Goal: Task Accomplishment & Management: Complete application form

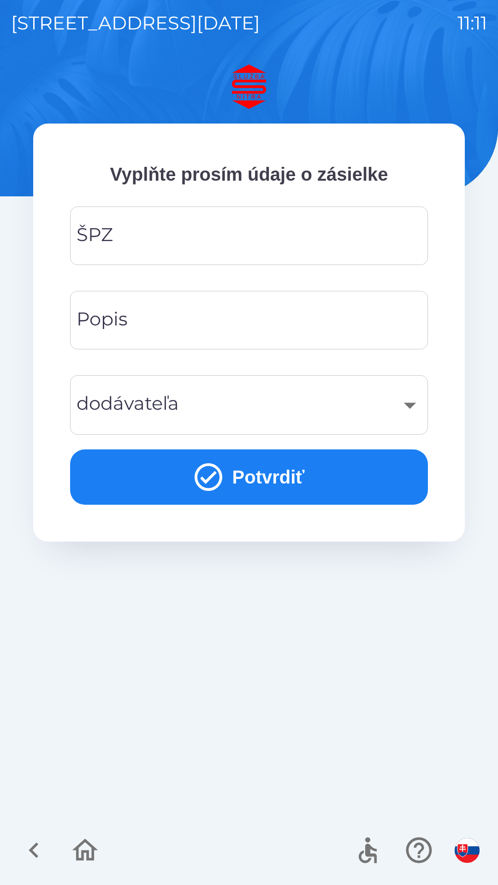
click at [318, 240] on input "ŠPZ" at bounding box center [248, 235] width 335 height 36
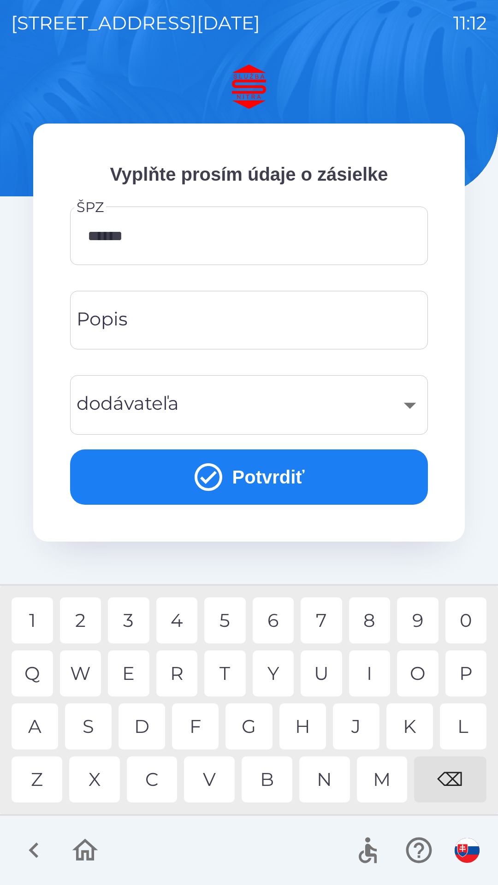
type input "*******"
click at [464, 616] on div "0" at bounding box center [465, 620] width 41 height 46
click at [388, 323] on input "Popis" at bounding box center [248, 320] width 335 height 36
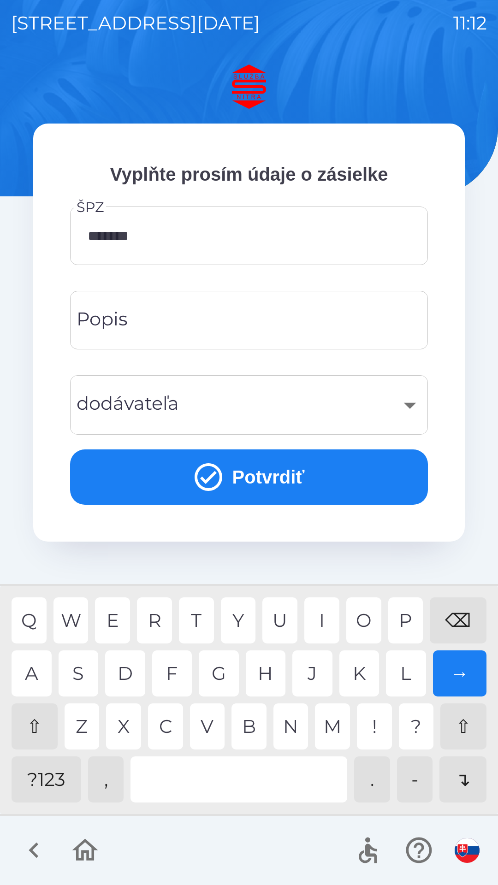
click at [399, 404] on div "​" at bounding box center [248, 404] width 335 height 37
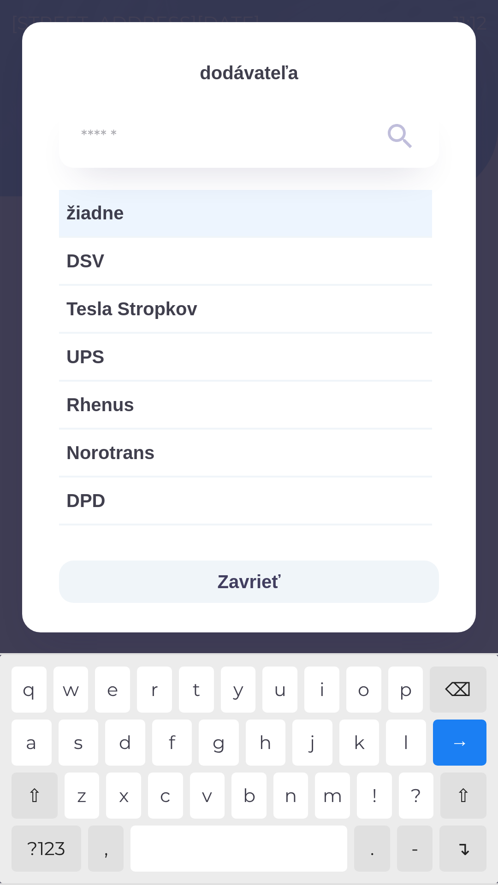
click at [133, 215] on span "žiadne" at bounding box center [245, 213] width 358 height 28
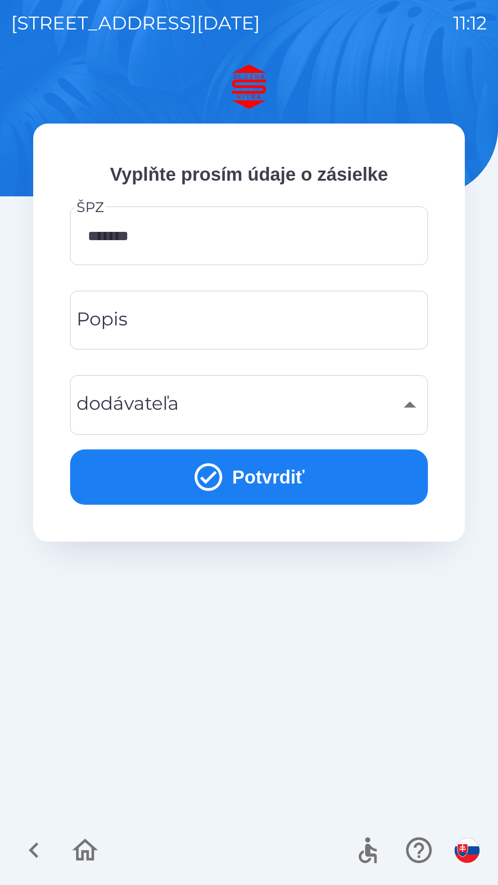
click at [170, 404] on div "​" at bounding box center [248, 404] width 335 height 37
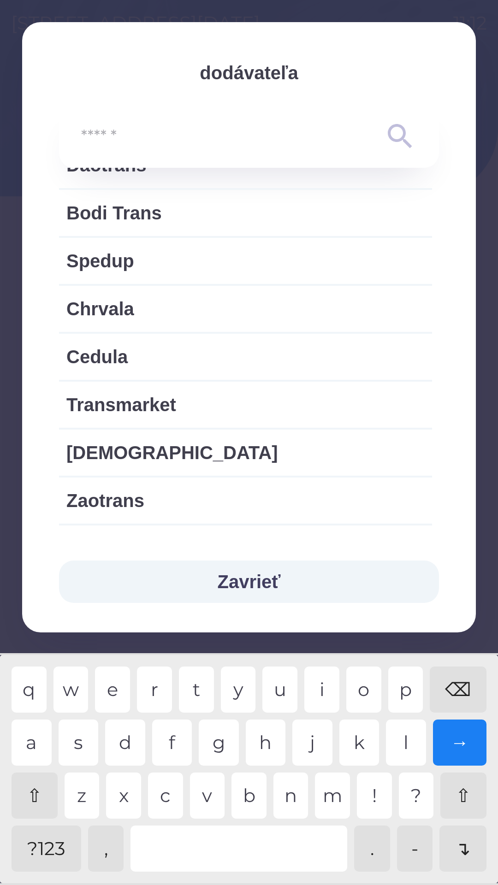
scroll to position [1294, 0]
click at [394, 375] on div "Cedula" at bounding box center [245, 356] width 373 height 46
type input "***"
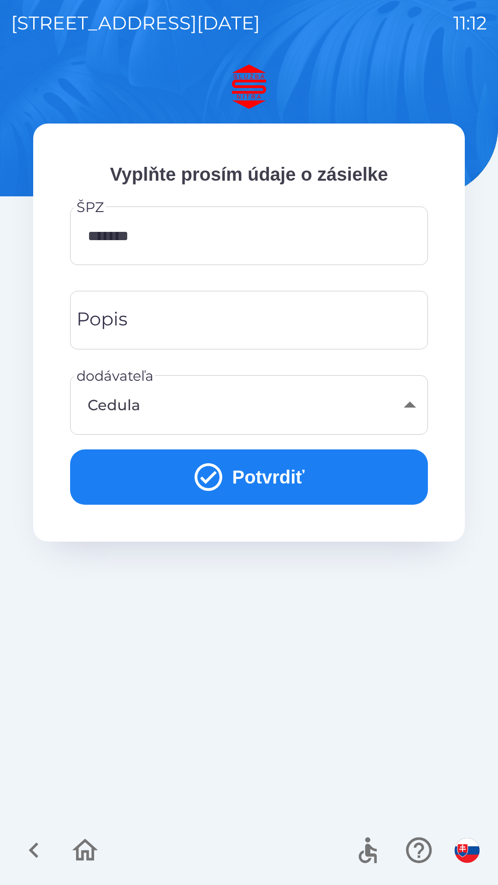
click at [405, 407] on div "Cedula" at bounding box center [248, 404] width 335 height 37
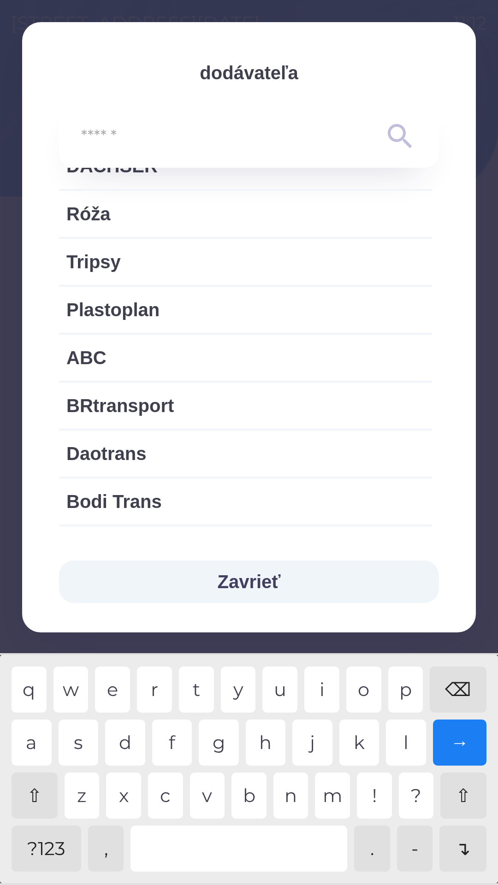
scroll to position [1009, 0]
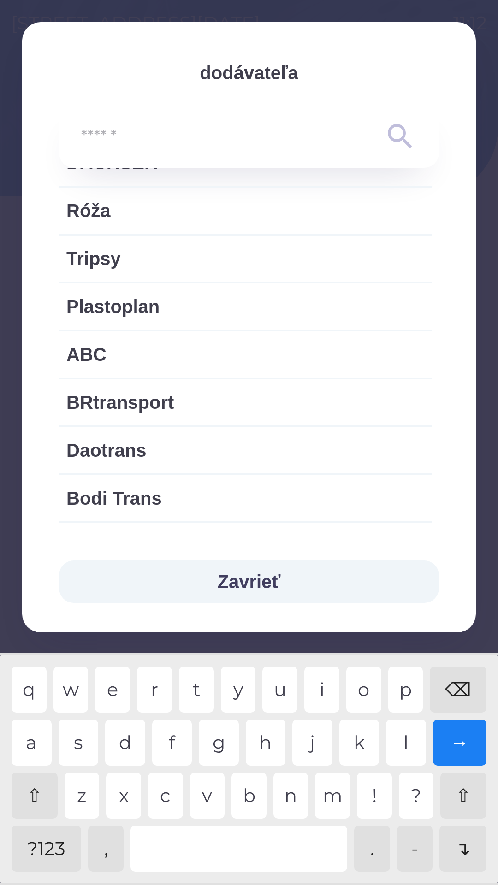
click at [379, 129] on input "text" at bounding box center [230, 136] width 299 height 25
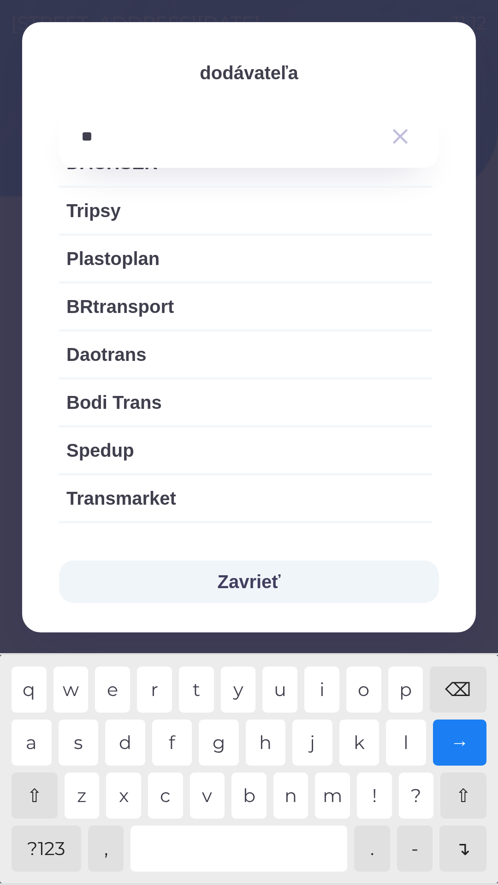
scroll to position [0, 0]
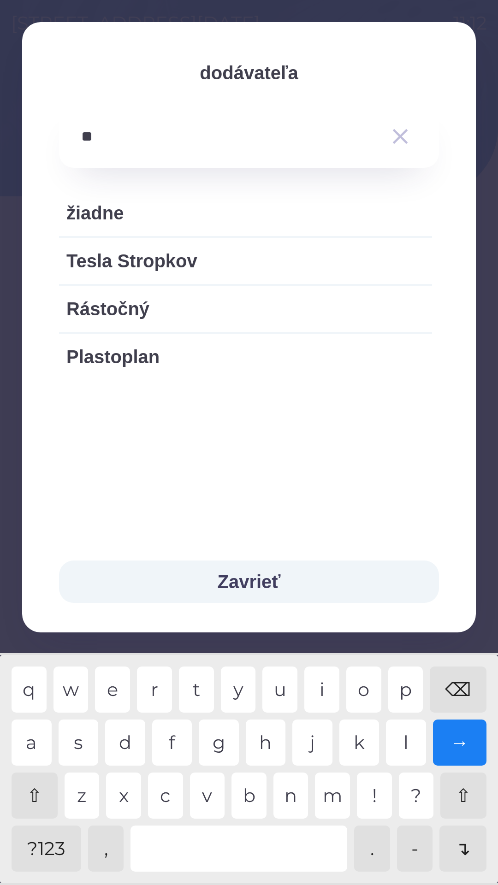
type input "*"
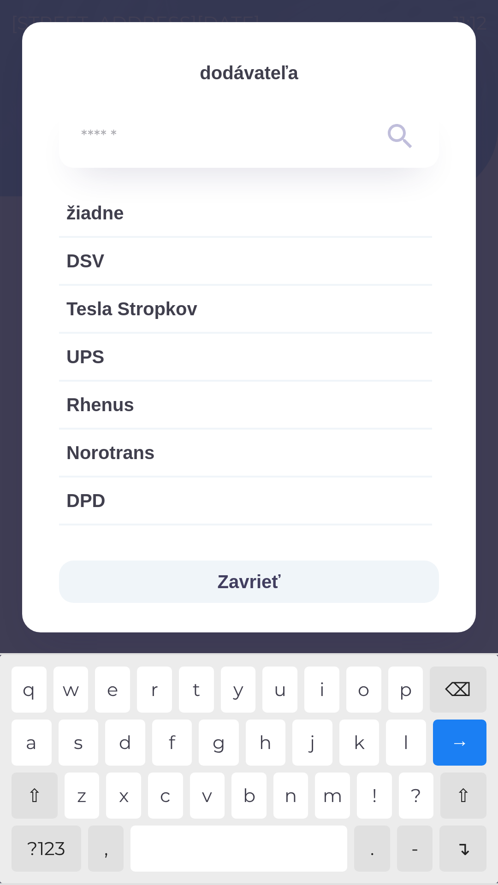
click at [456, 677] on div "⌫" at bounding box center [457, 689] width 57 height 46
click at [453, 681] on div "⌫" at bounding box center [457, 689] width 57 height 46
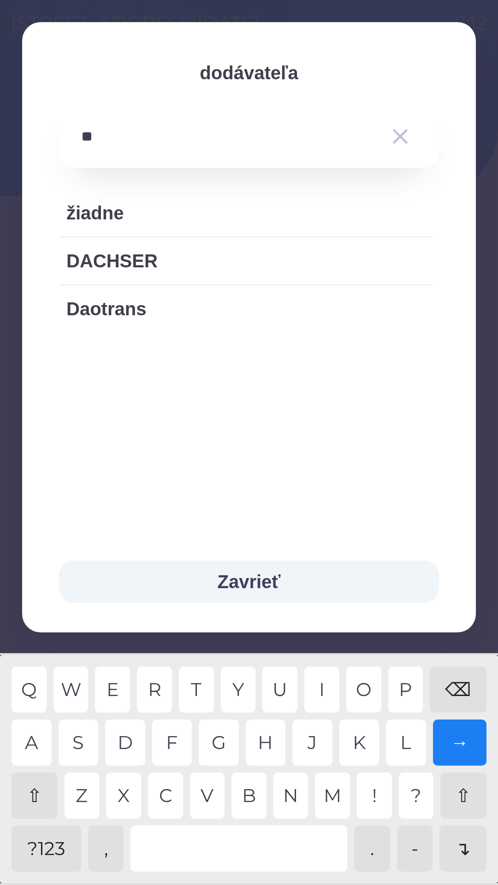
click at [35, 749] on div "A" at bounding box center [32, 742] width 40 height 46
click at [84, 739] on div "S" at bounding box center [79, 742] width 40 height 46
click at [286, 797] on div "N" at bounding box center [290, 795] width 35 height 46
click at [94, 735] on div "S" at bounding box center [79, 742] width 40 height 46
type input "**********"
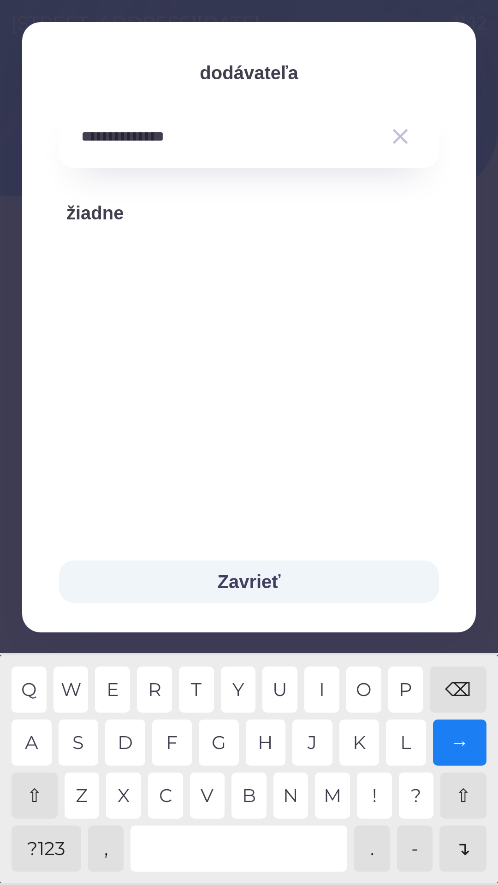
click at [280, 586] on button "Zavrieť" at bounding box center [249, 581] width 380 height 42
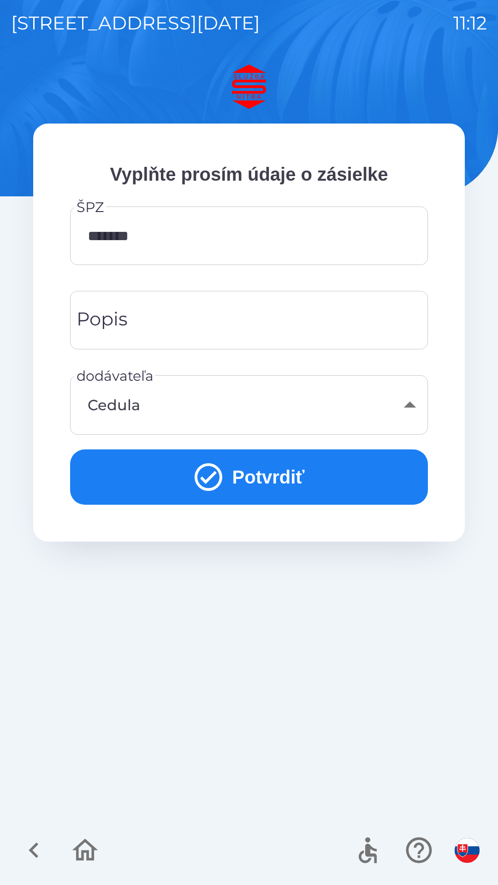
click at [405, 412] on div "Cedula" at bounding box center [248, 404] width 335 height 37
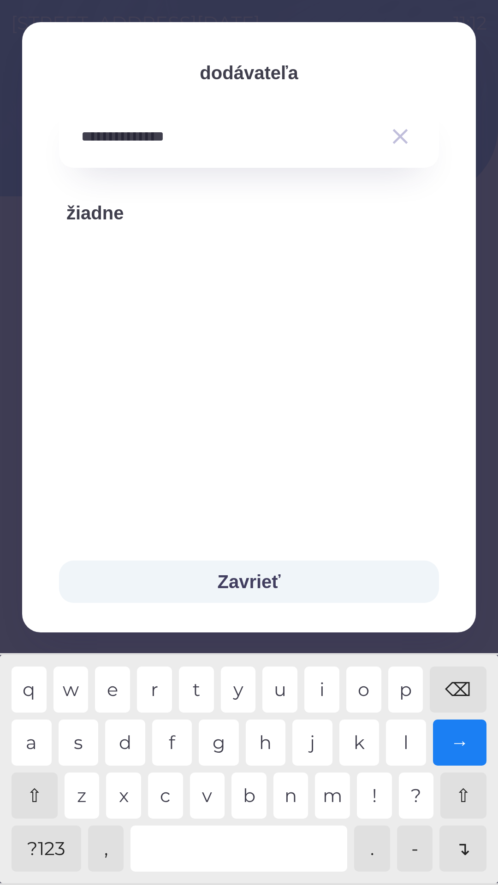
click at [396, 135] on icon "button" at bounding box center [400, 136] width 26 height 26
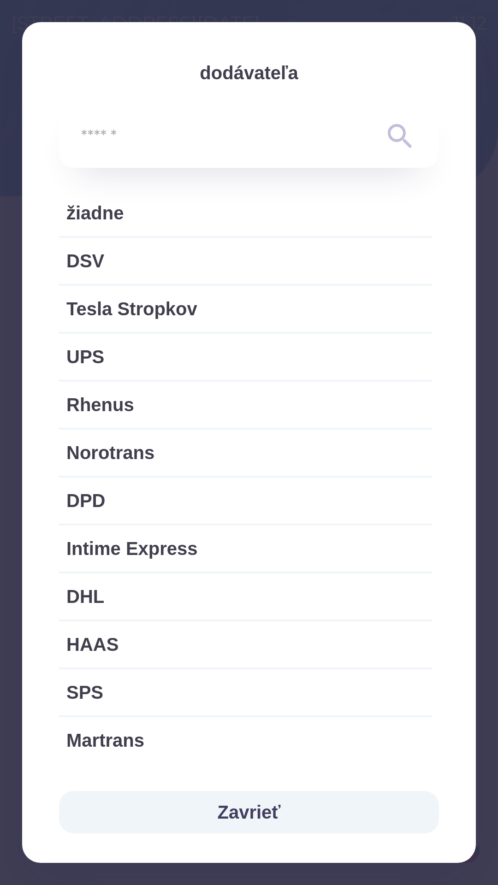
click at [338, 219] on span "žiadne" at bounding box center [245, 213] width 358 height 28
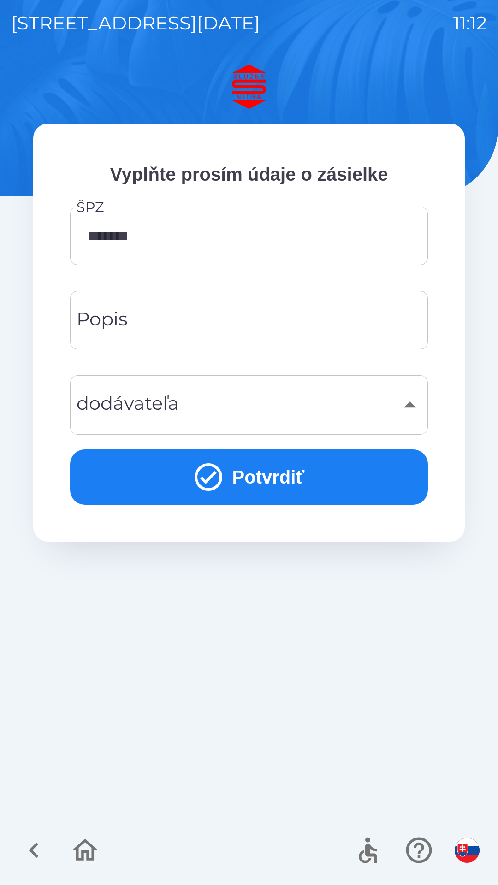
click at [202, 327] on input "Popis" at bounding box center [248, 320] width 335 height 36
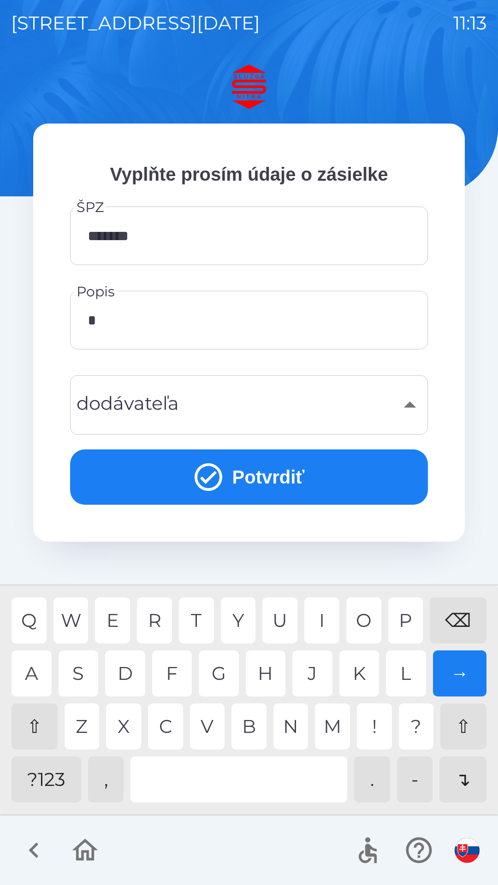
click at [30, 679] on div "A" at bounding box center [32, 673] width 40 height 46
click at [296, 732] on div "N" at bounding box center [290, 726] width 35 height 46
click at [239, 759] on div at bounding box center [238, 779] width 217 height 46
click at [107, 622] on div "E" at bounding box center [112, 620] width 35 height 46
click at [402, 674] on div "L" at bounding box center [406, 673] width 40 height 46
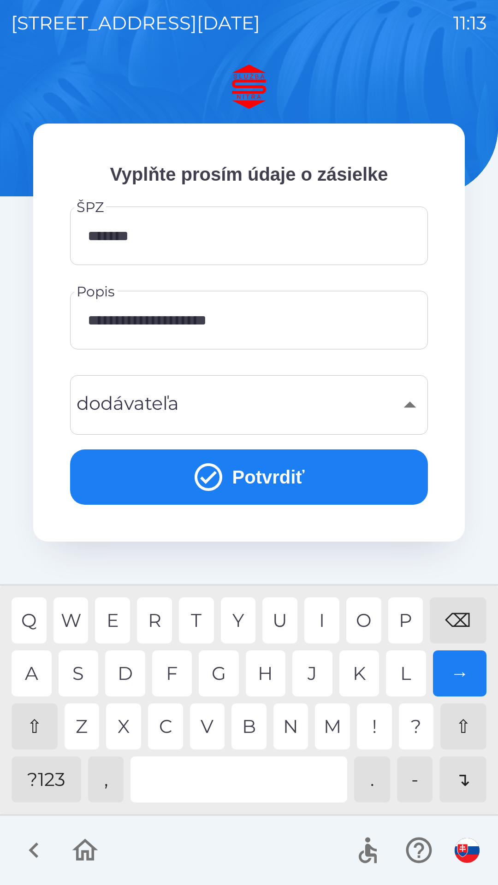
type input "**********"
click at [459, 674] on div "→" at bounding box center [460, 673] width 54 height 46
click at [323, 481] on button "Potvrdiť" at bounding box center [249, 476] width 358 height 55
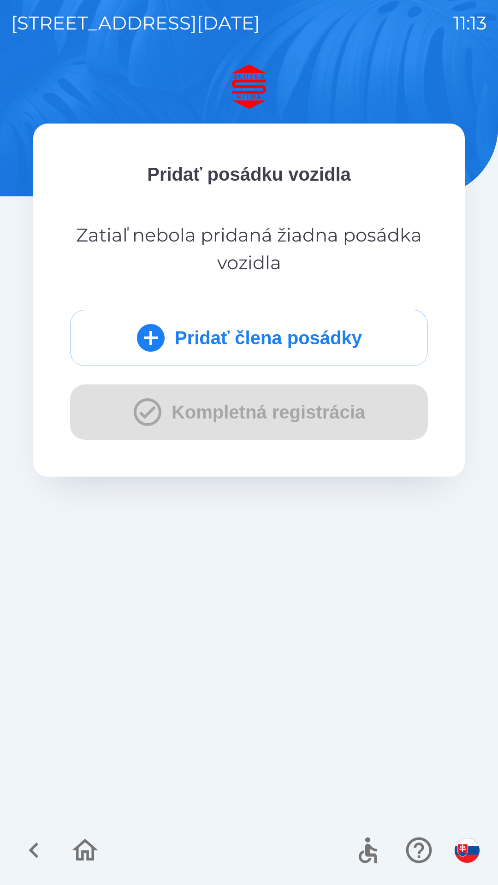
click at [289, 342] on button "Pridať člena posádky" at bounding box center [249, 338] width 358 height 56
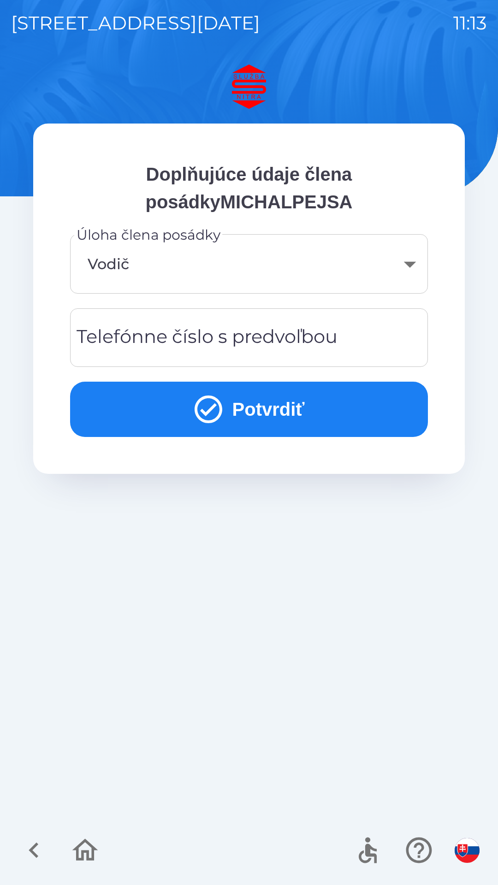
click at [269, 338] on div "Telefónne číslo s predvoľbou Telefónne číslo s predvoľbou" at bounding box center [249, 337] width 358 height 59
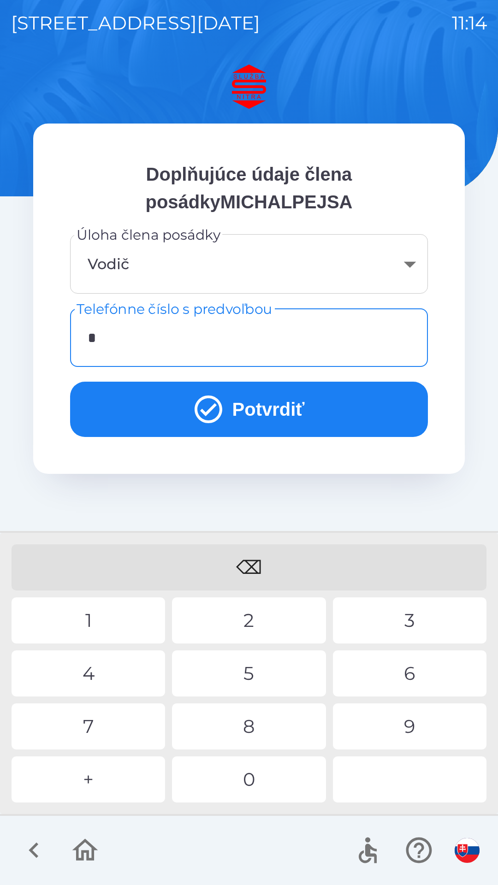
click at [255, 780] on div "0" at bounding box center [248, 779] width 153 height 46
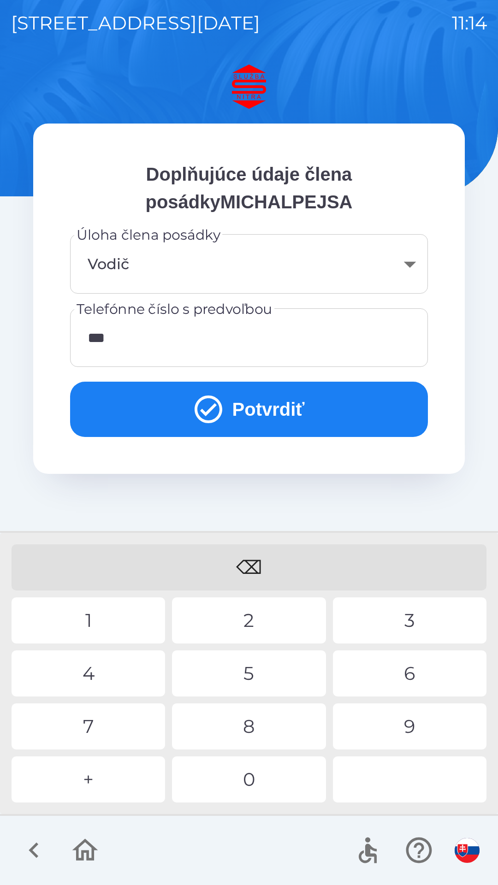
click at [134, 676] on div "4" at bounding box center [88, 673] width 153 height 46
click at [229, 617] on div "2" at bounding box center [248, 620] width 153 height 46
click at [232, 614] on div "2" at bounding box center [248, 620] width 153 height 46
click at [112, 676] on div "4" at bounding box center [88, 673] width 153 height 46
click at [334, 402] on button "Potvrdiť" at bounding box center [249, 409] width 358 height 55
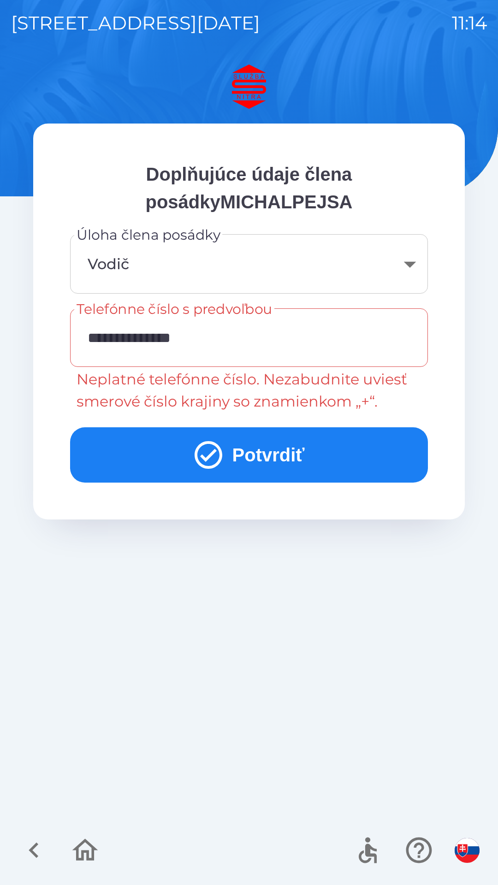
click at [106, 338] on input "**********" at bounding box center [248, 337] width 335 height 36
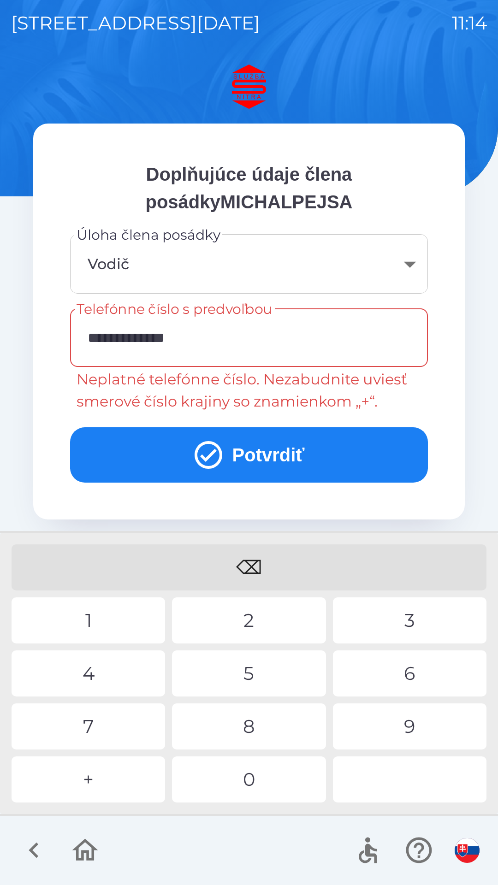
click at [265, 559] on div "⌫" at bounding box center [249, 567] width 475 height 46
click at [270, 563] on div "⌫" at bounding box center [249, 567] width 475 height 46
click at [271, 563] on div "⌫" at bounding box center [249, 567] width 475 height 46
type input "*"
click at [269, 563] on div "⌫" at bounding box center [249, 567] width 475 height 46
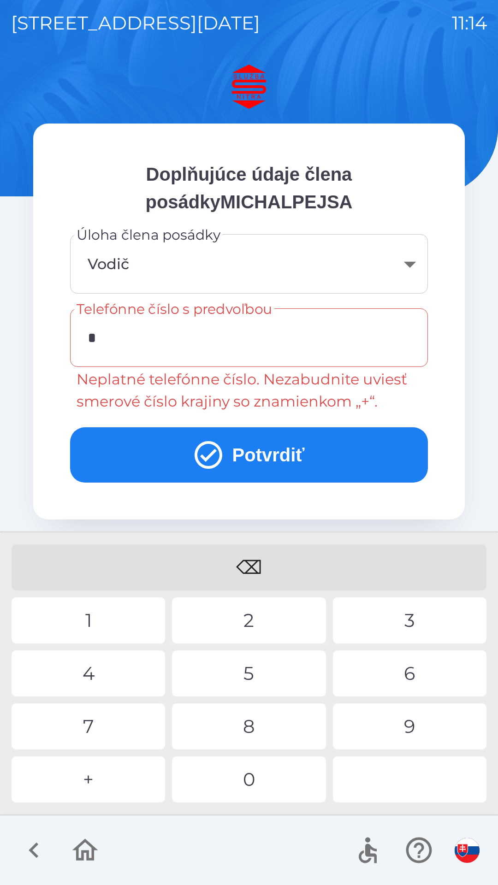
click at [112, 782] on div "+" at bounding box center [88, 779] width 153 height 46
click at [235, 628] on div "2" at bounding box center [248, 620] width 153 height 46
click at [253, 615] on div "2" at bounding box center [248, 620] width 153 height 46
type input "**********"
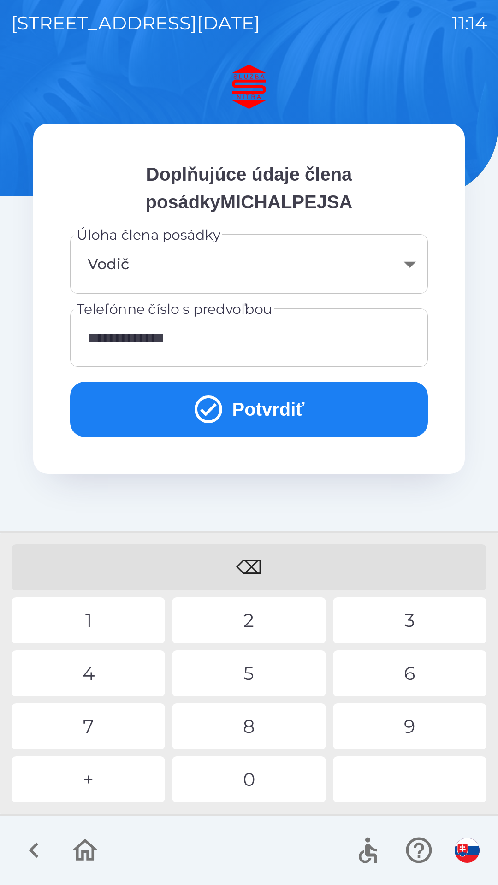
click at [296, 413] on button "Potvrdiť" at bounding box center [249, 409] width 358 height 55
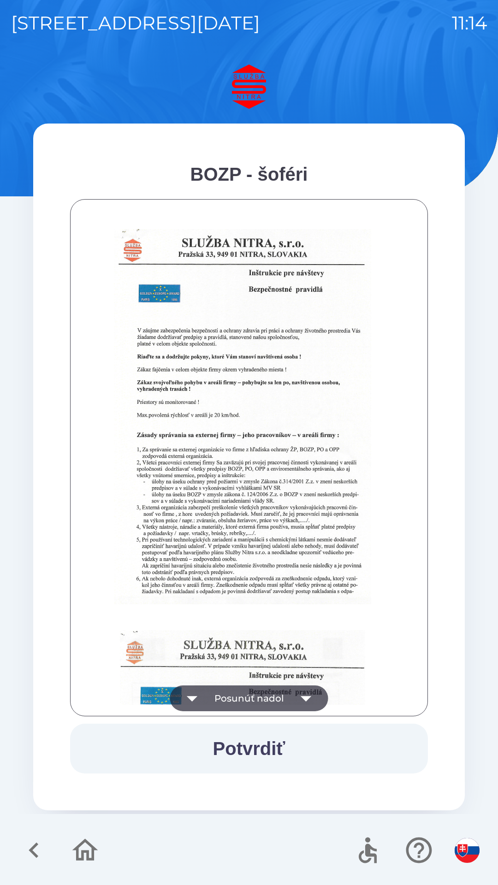
click at [302, 696] on icon "button" at bounding box center [305, 699] width 11 height 6
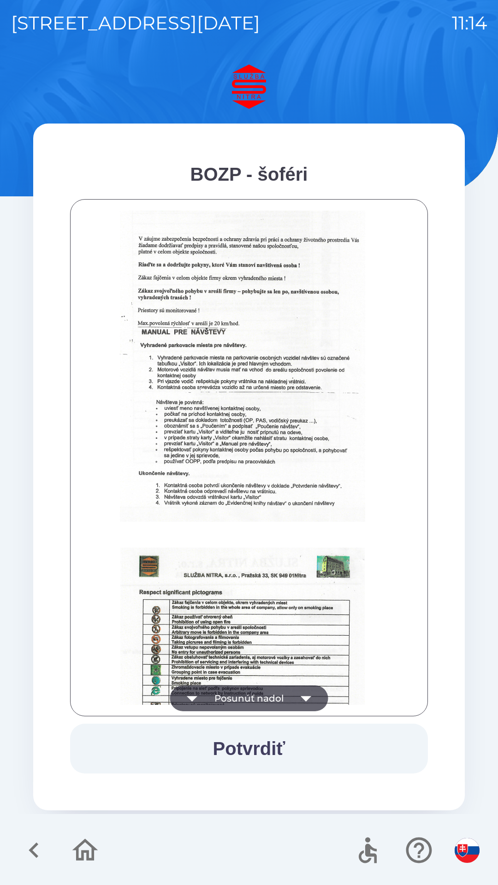
click at [305, 697] on icon "button" at bounding box center [305, 699] width 11 height 6
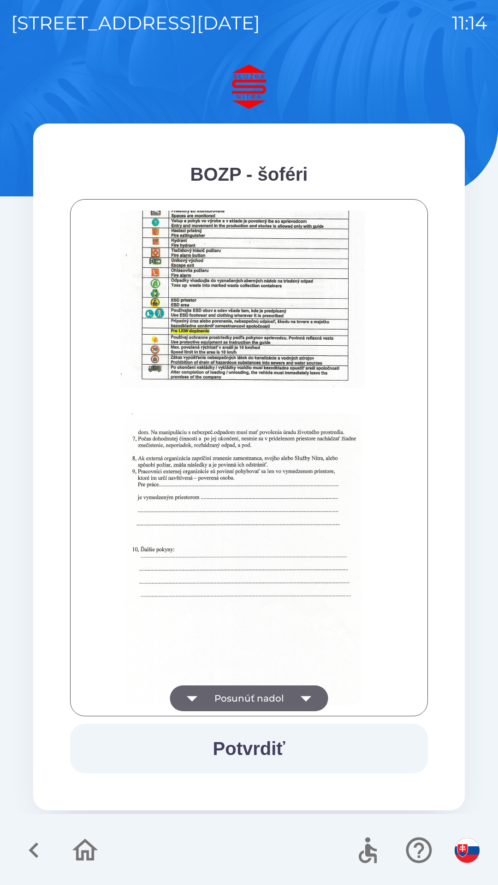
click at [305, 698] on icon "button" at bounding box center [305, 699] width 11 height 6
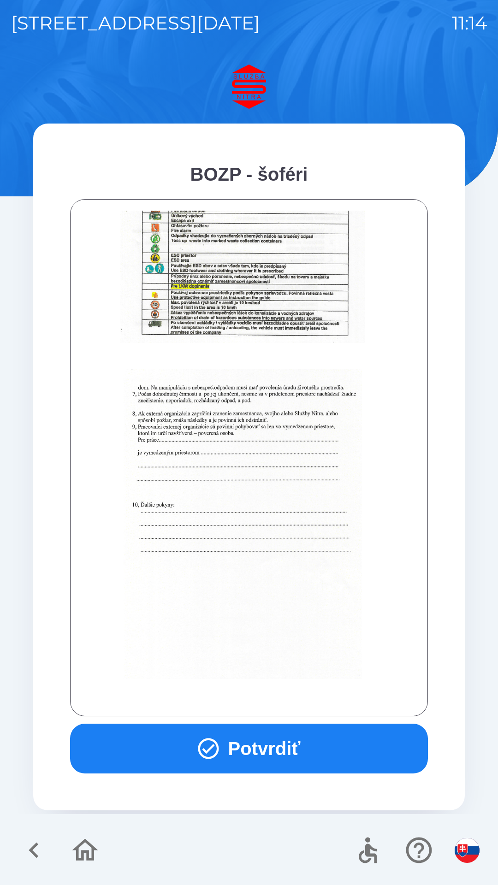
click at [303, 753] on button "Potvrdiť" at bounding box center [249, 748] width 358 height 50
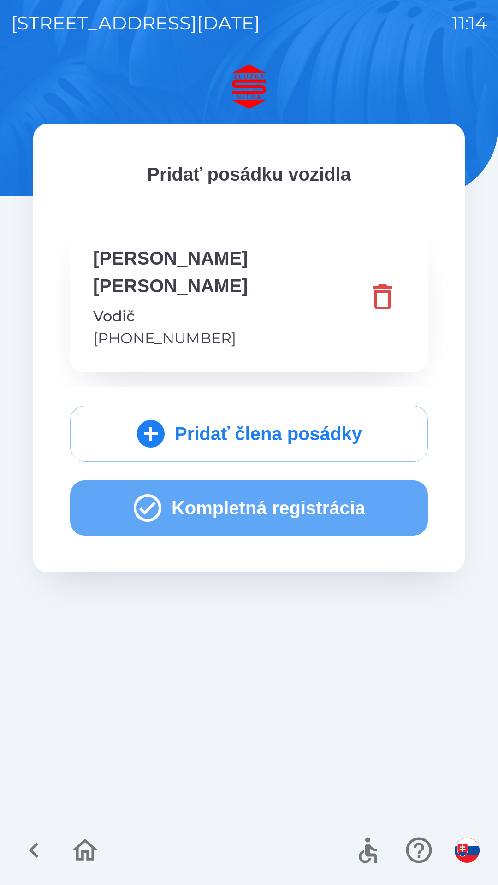
click at [327, 487] on button "Kompletná registrácia" at bounding box center [249, 507] width 358 height 55
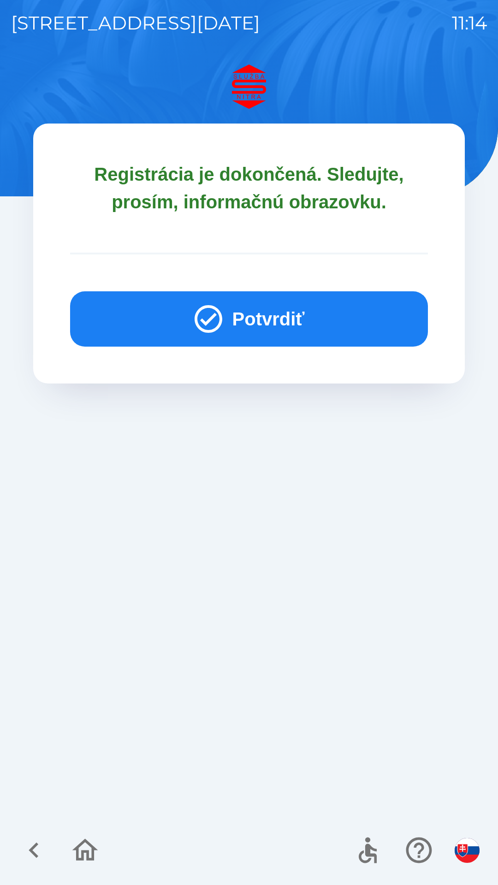
click at [288, 319] on button "Potvrdiť" at bounding box center [249, 318] width 358 height 55
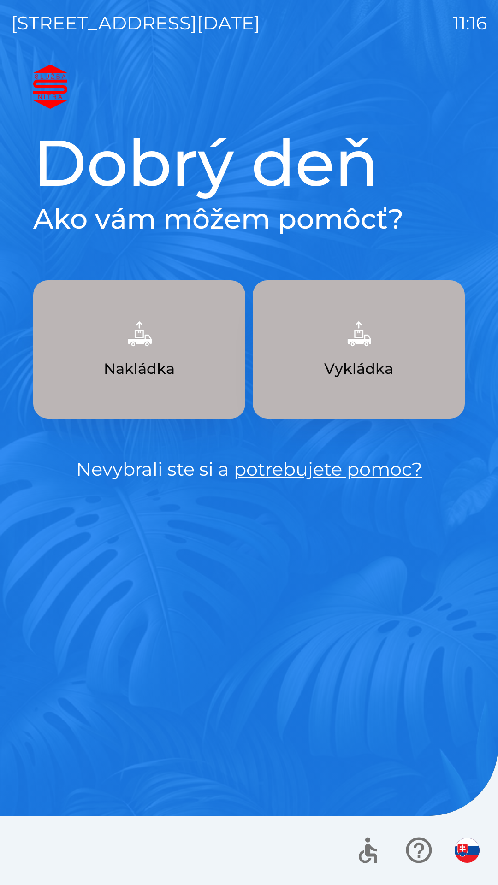
click at [154, 368] on p "Nakládka" at bounding box center [139, 369] width 71 height 22
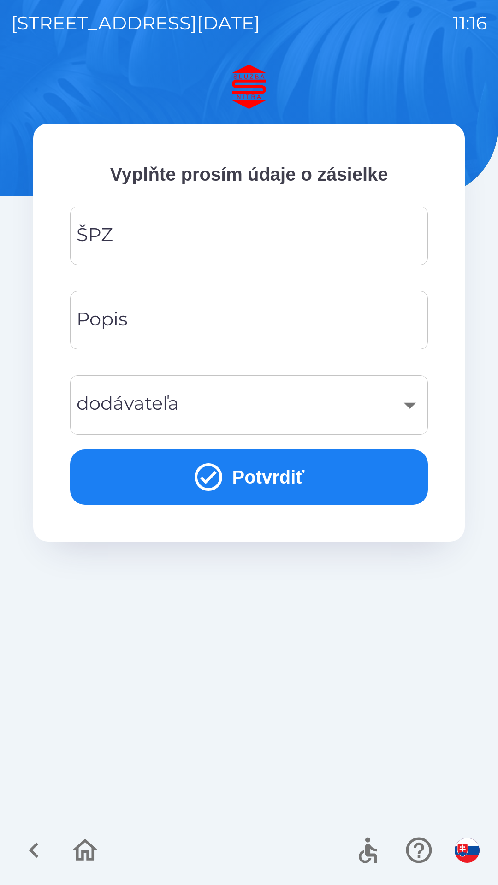
click at [191, 229] on input "ŠPZ" at bounding box center [248, 235] width 335 height 36
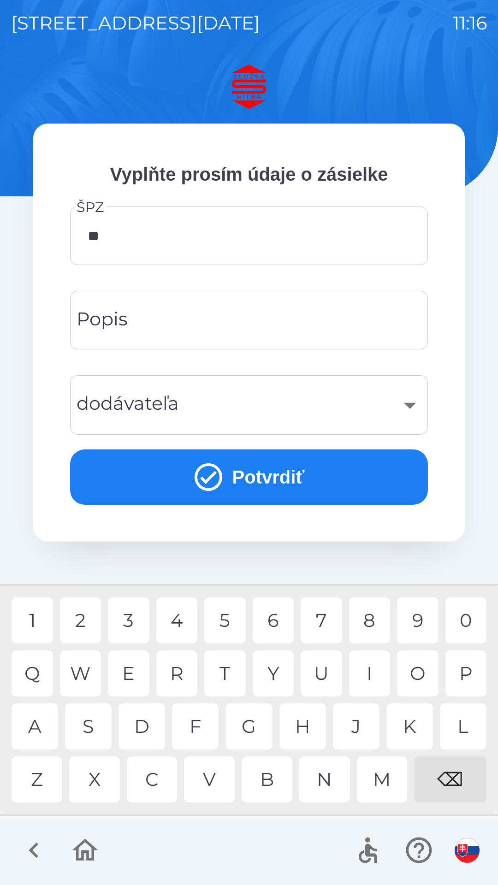
click at [42, 776] on div "Z" at bounding box center [37, 779] width 51 height 46
click at [128, 623] on div "3" at bounding box center [128, 620] width 41 height 46
type input "*******"
click at [219, 316] on input "Popis" at bounding box center [248, 320] width 335 height 36
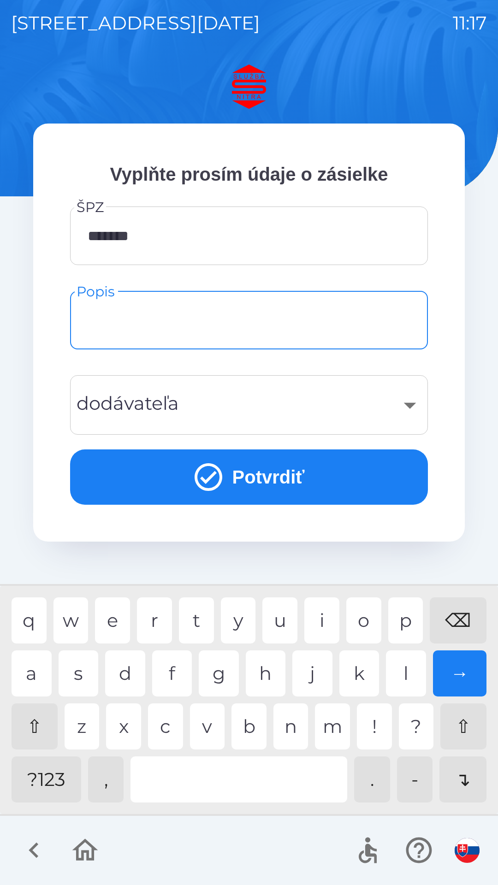
click at [179, 313] on input "Popis" at bounding box center [248, 320] width 335 height 36
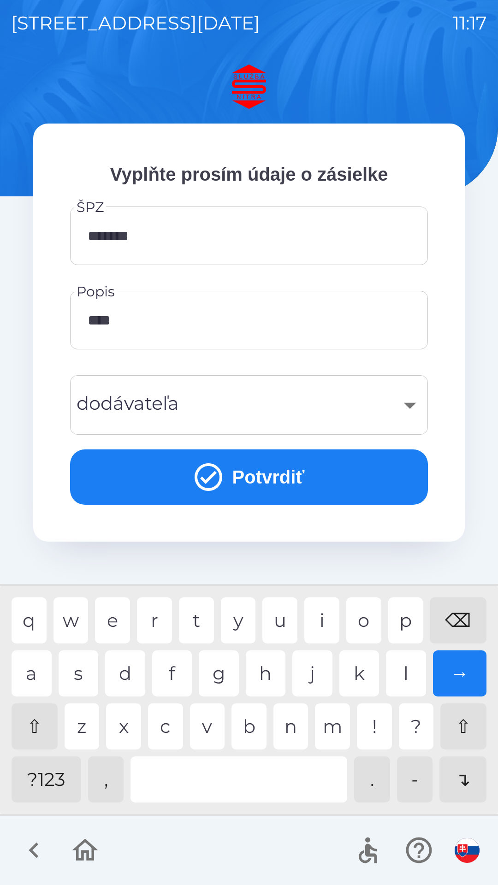
type input "*****"
click at [405, 400] on div "​" at bounding box center [248, 404] width 335 height 37
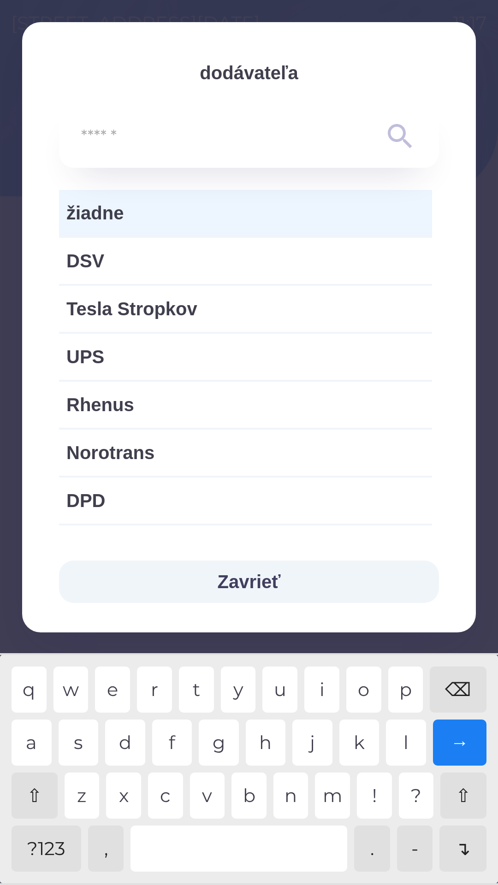
click at [163, 209] on span "žiadne" at bounding box center [245, 213] width 358 height 28
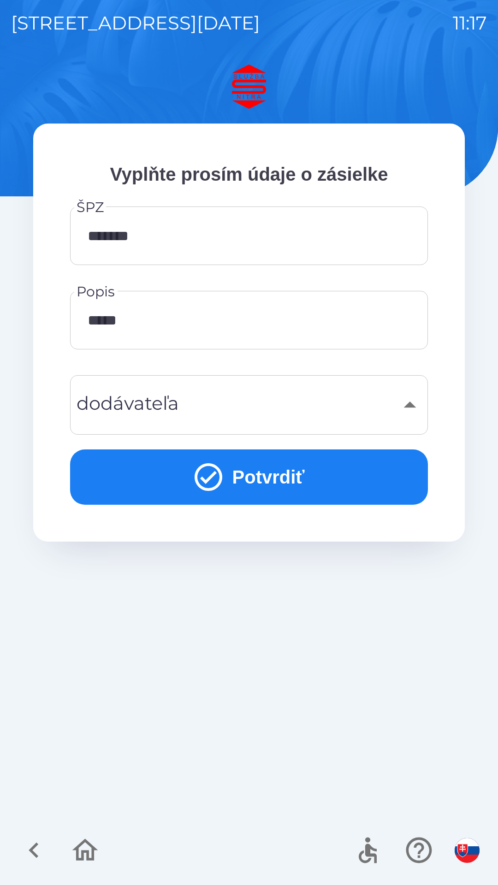
click at [231, 480] on button "Potvrdiť" at bounding box center [249, 476] width 358 height 55
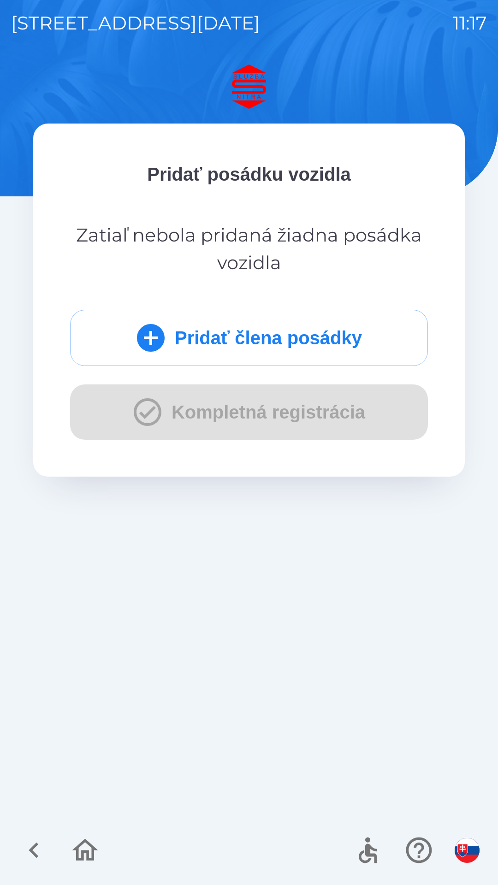
click at [243, 417] on div "Pridať člena posádky Kompletná registrácia" at bounding box center [249, 375] width 358 height 130
click at [264, 328] on button "Pridať člena posádky" at bounding box center [249, 338] width 358 height 56
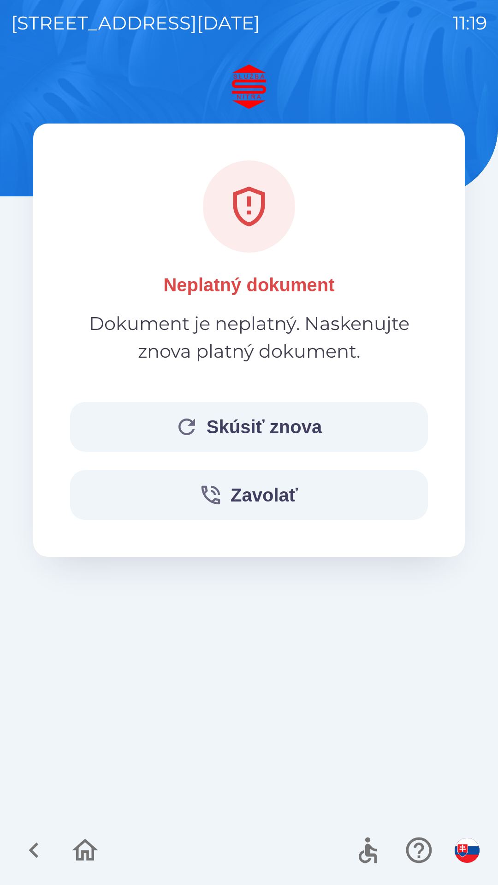
click at [266, 425] on button "Skúsiť znova" at bounding box center [249, 427] width 358 height 50
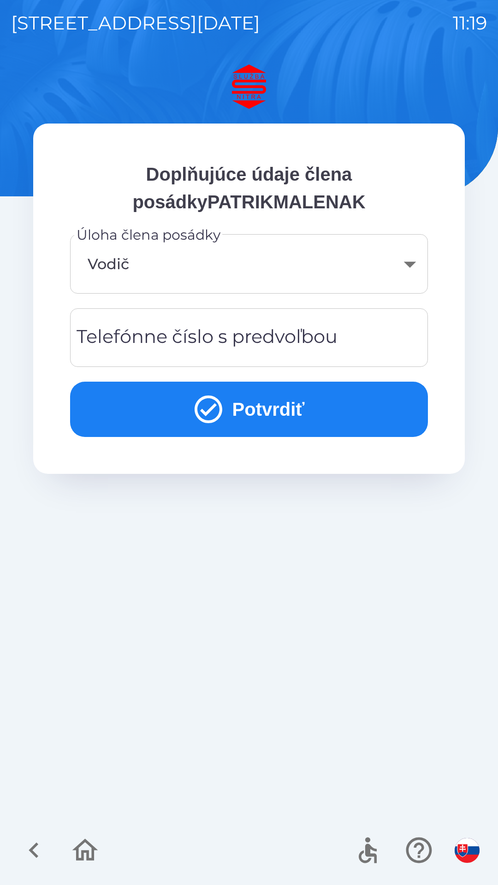
click at [168, 338] on div "Telefónne číslo s predvoľbou Telefónne číslo s predvoľbou" at bounding box center [249, 337] width 358 height 59
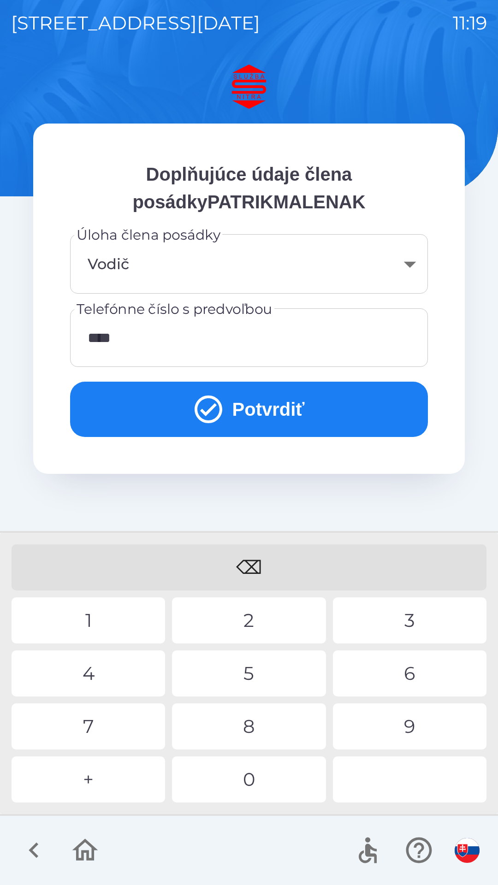
click at [236, 770] on div "0" at bounding box center [248, 779] width 153 height 46
click at [110, 722] on div "7" at bounding box center [88, 726] width 153 height 46
click at [105, 729] on div "7" at bounding box center [88, 726] width 153 height 46
click at [257, 667] on div "5" at bounding box center [248, 673] width 153 height 46
click at [121, 618] on div "1" at bounding box center [88, 620] width 153 height 46
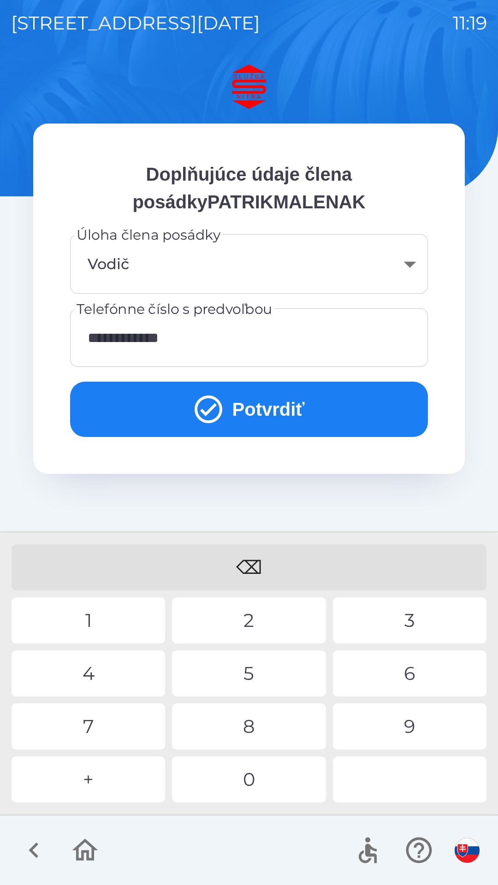
type input "**********"
click at [411, 253] on body "**********" at bounding box center [249, 442] width 498 height 885
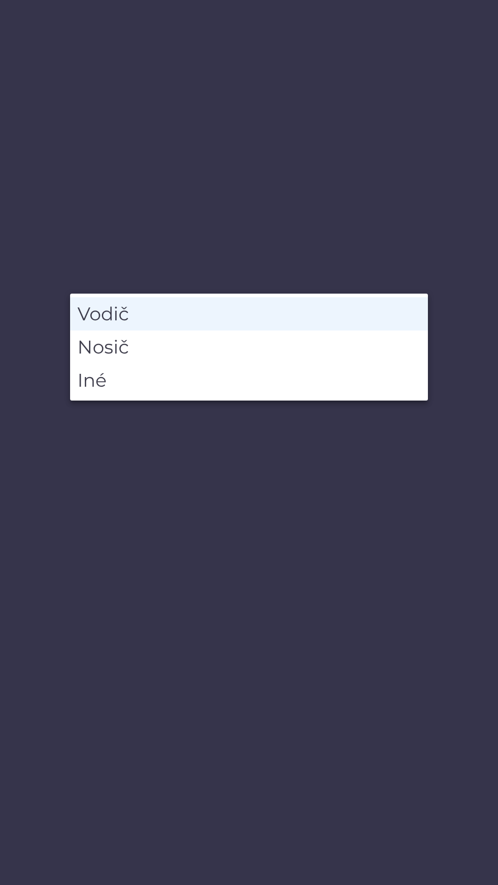
click at [244, 310] on li "Vodič" at bounding box center [249, 313] width 358 height 33
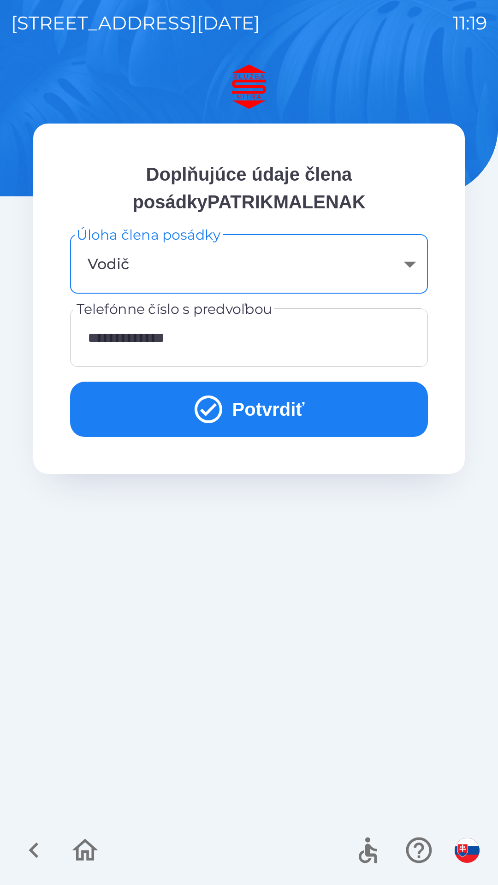
click at [244, 414] on button "Potvrdiť" at bounding box center [249, 409] width 358 height 55
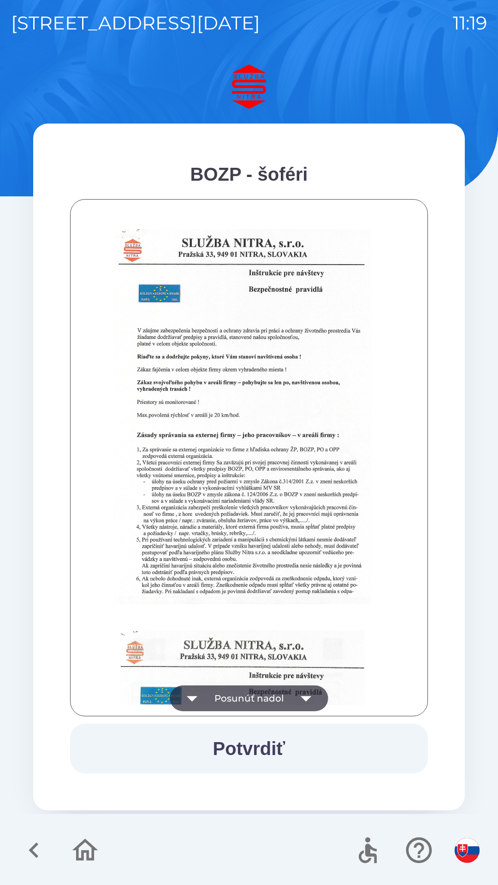
click at [257, 732] on button "Potvrdiť" at bounding box center [249, 748] width 358 height 50
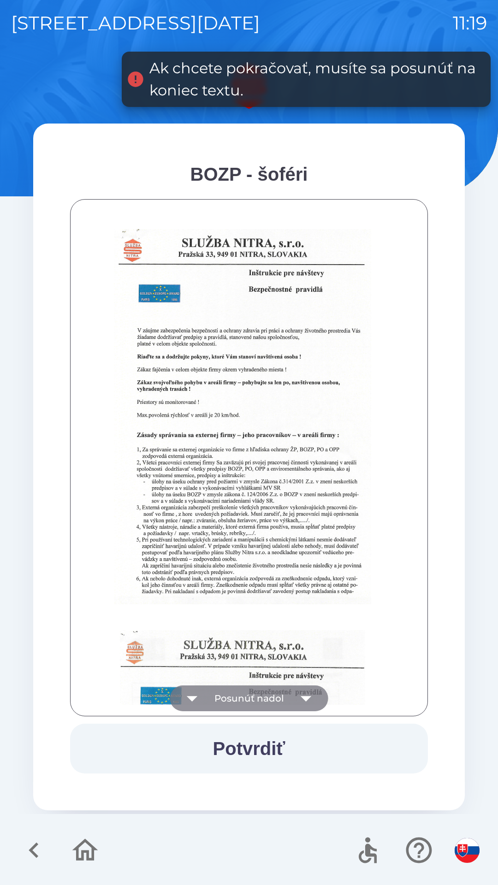
click at [310, 694] on icon "button" at bounding box center [306, 698] width 26 height 26
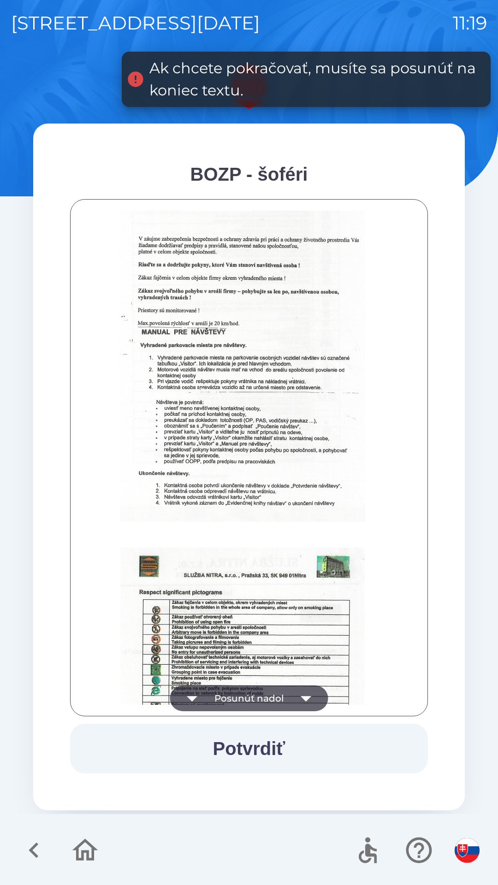
click at [305, 694] on icon "button" at bounding box center [306, 698] width 26 height 26
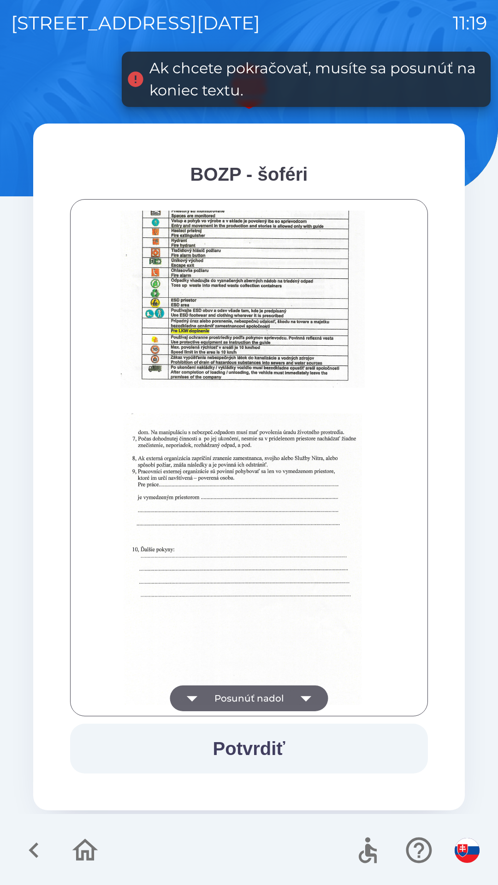
click at [313, 697] on icon "button" at bounding box center [306, 698] width 26 height 26
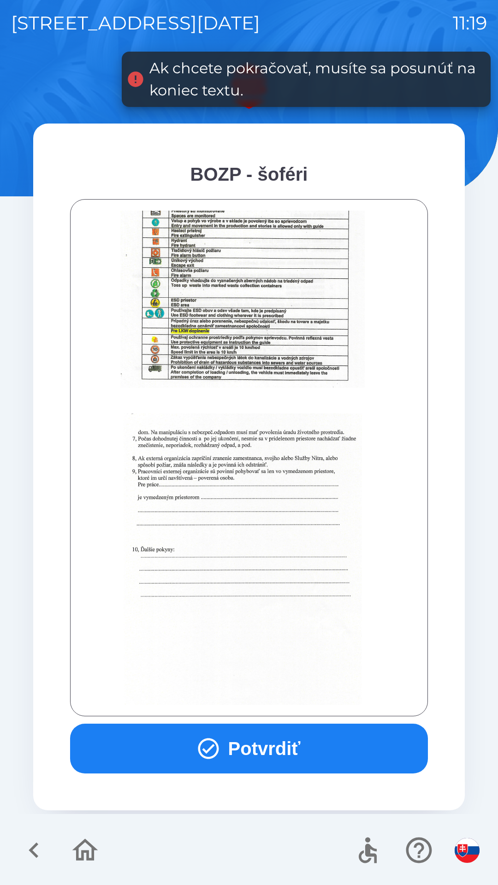
scroll to position [1033, 0]
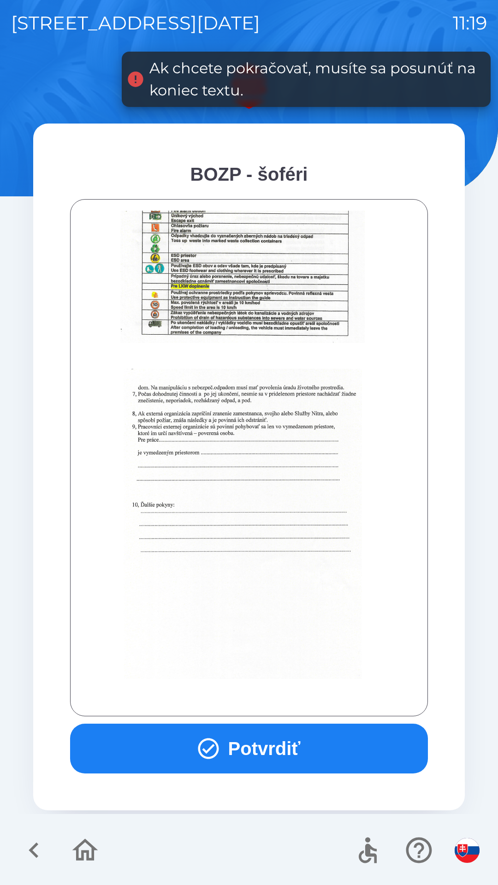
click at [314, 699] on div at bounding box center [249, 458] width 335 height 494
click at [311, 702] on div at bounding box center [249, 458] width 335 height 494
click at [286, 739] on button "Potvrdiť" at bounding box center [249, 748] width 358 height 50
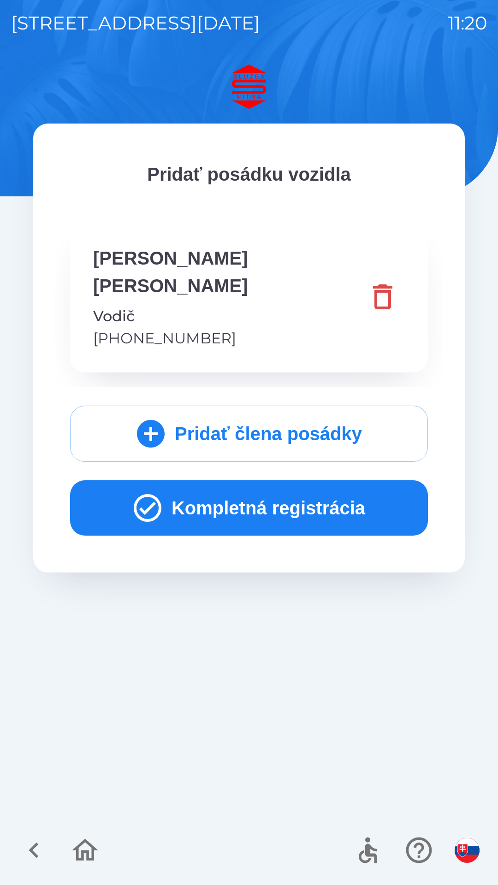
click at [263, 480] on button "Kompletná registrácia" at bounding box center [249, 507] width 358 height 55
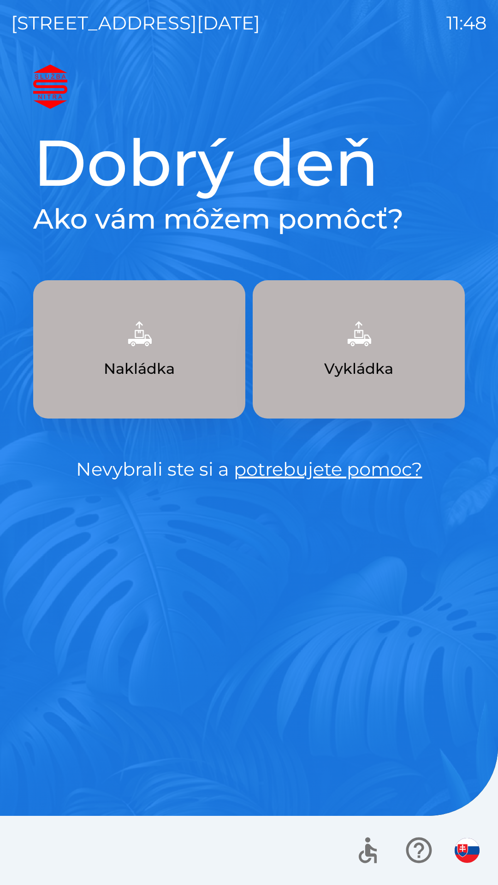
click at [179, 346] on button "Nakládka" at bounding box center [139, 349] width 212 height 138
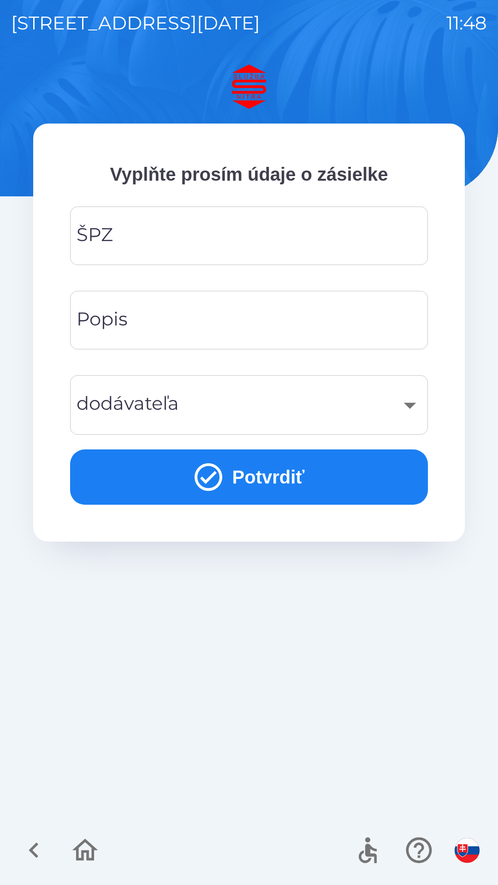
click at [217, 228] on input "ŠPZ" at bounding box center [248, 235] width 335 height 36
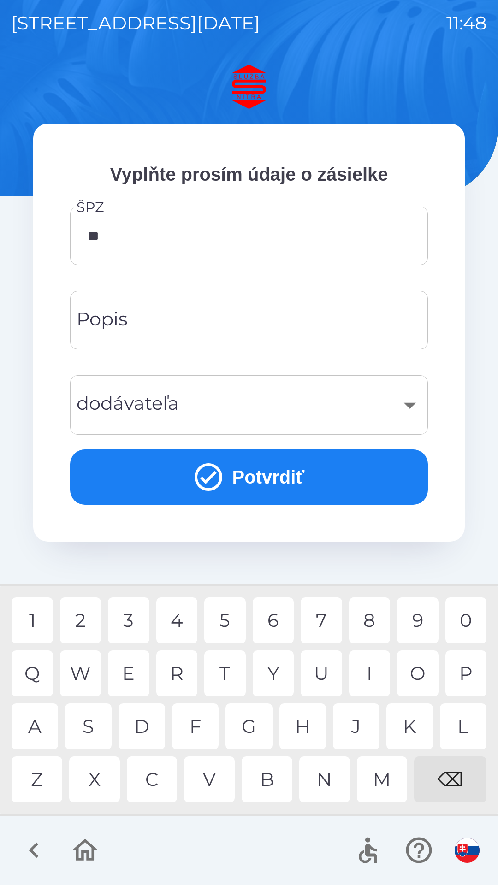
click at [181, 668] on div "R" at bounding box center [176, 673] width 41 height 46
click at [472, 616] on div "0" at bounding box center [465, 620] width 41 height 46
click at [227, 616] on div "5" at bounding box center [224, 620] width 41 height 46
type input "*******"
click at [273, 473] on button "Potvrdiť" at bounding box center [249, 476] width 358 height 55
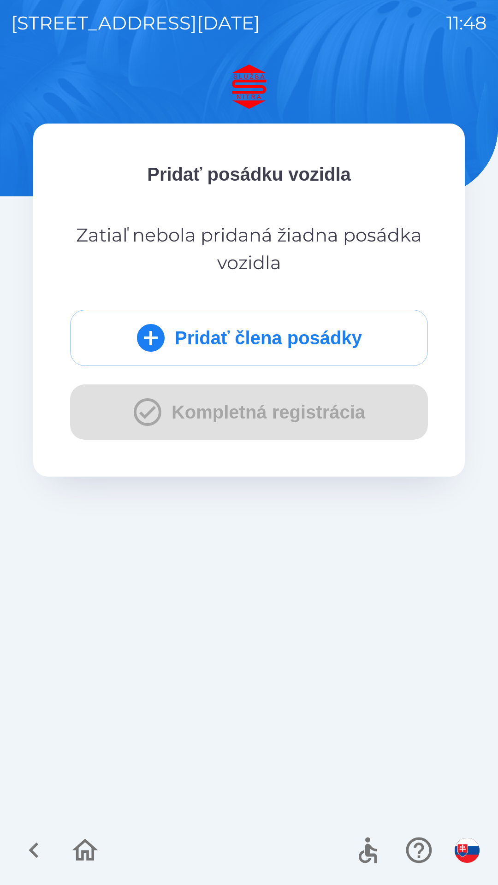
click at [281, 341] on button "Pridať člena posádky" at bounding box center [249, 338] width 358 height 56
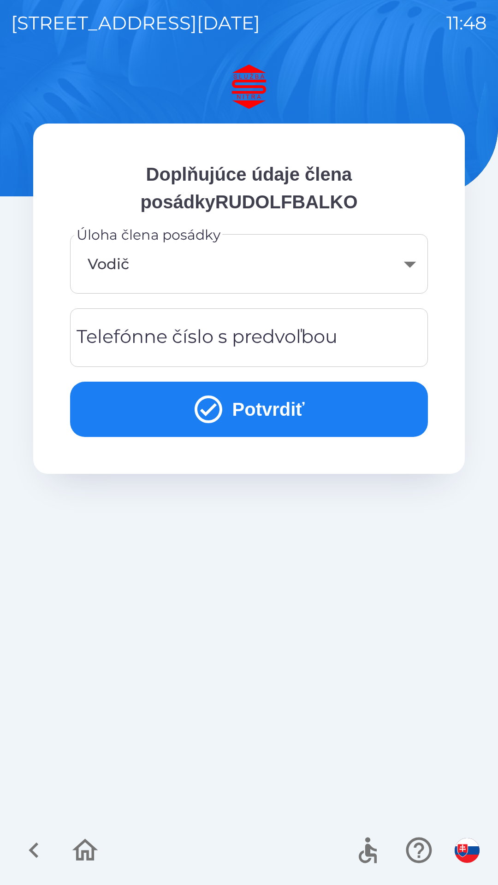
click at [281, 408] on button "Potvrdiť" at bounding box center [249, 409] width 358 height 55
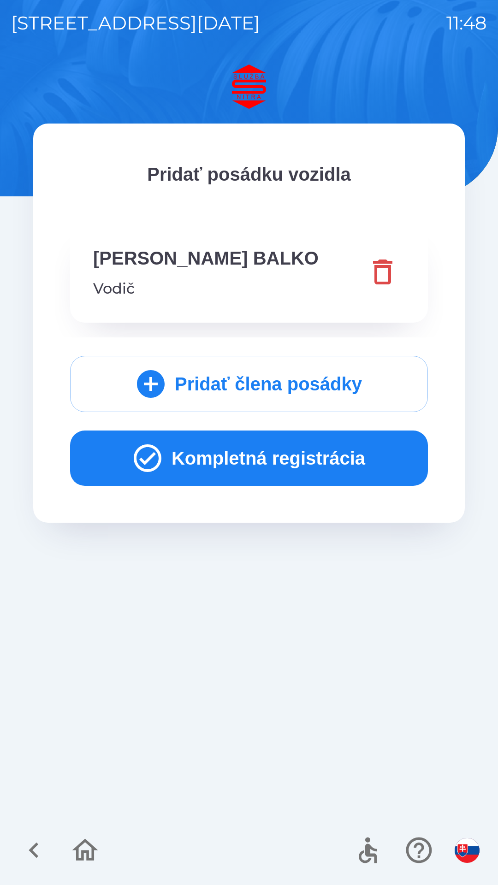
click at [256, 462] on button "Kompletná registrácia" at bounding box center [249, 457] width 358 height 55
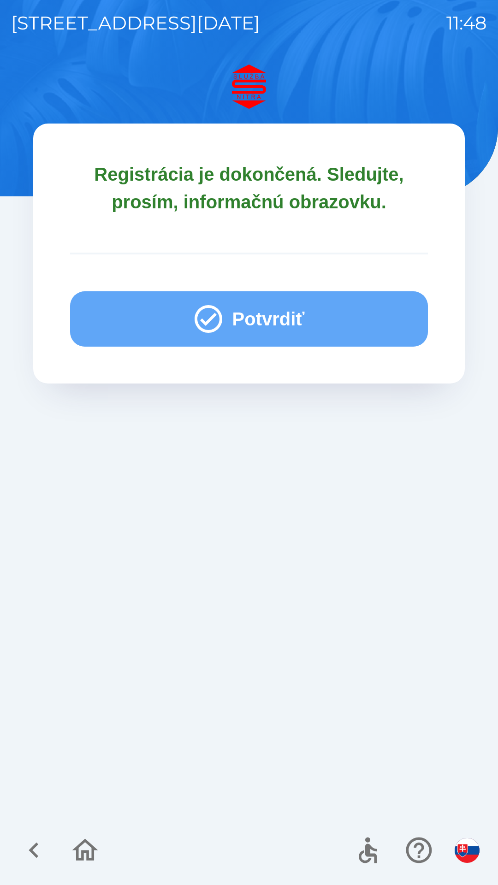
click at [303, 316] on button "Potvrdiť" at bounding box center [249, 318] width 358 height 55
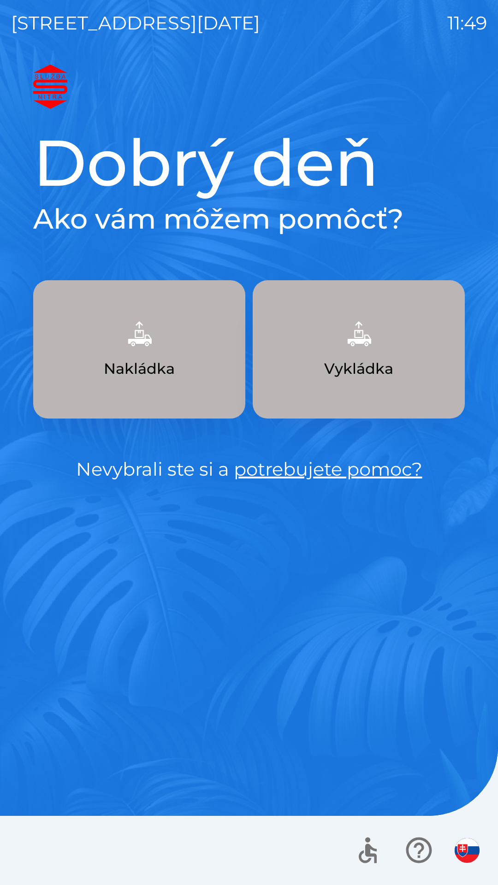
click at [184, 362] on button "Nakládka" at bounding box center [139, 349] width 212 height 138
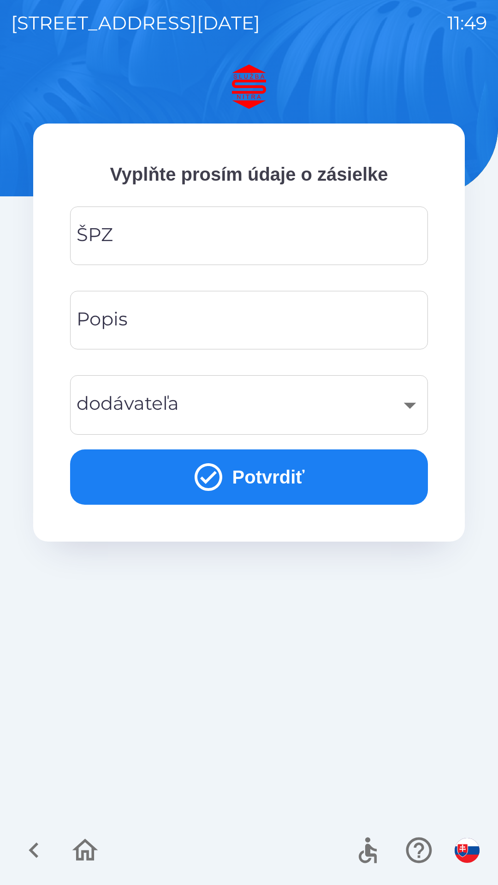
click at [198, 230] on input "ŠPZ" at bounding box center [248, 235] width 335 height 36
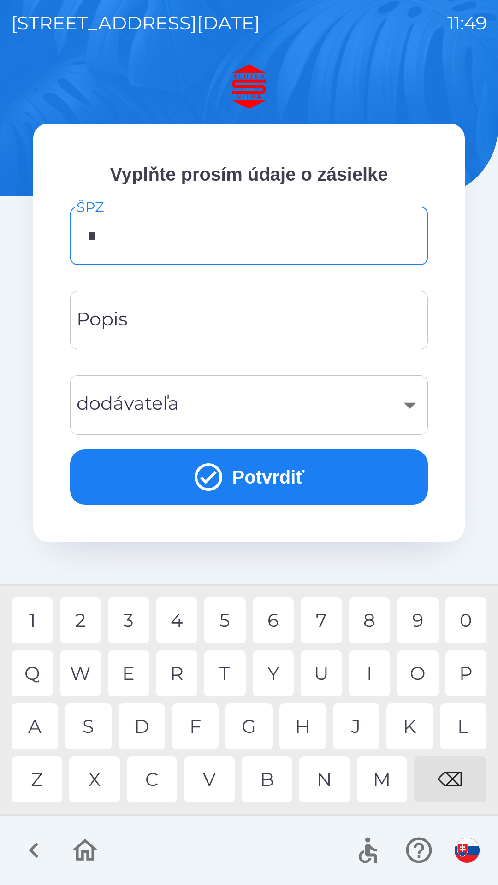
click at [333, 778] on div "N" at bounding box center [324, 779] width 51 height 46
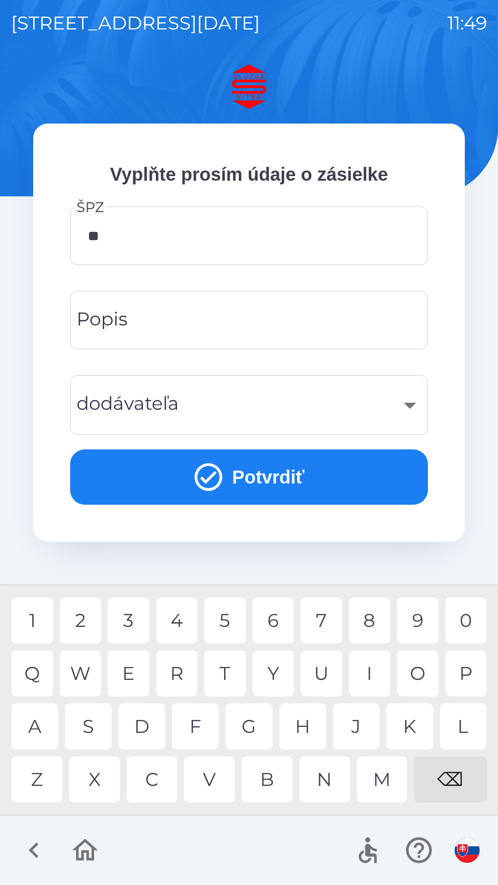
click at [181, 670] on div "R" at bounding box center [176, 673] width 41 height 46
click at [221, 619] on div "5" at bounding box center [224, 620] width 41 height 46
click at [306, 722] on div "H" at bounding box center [302, 726] width 47 height 46
type input "*******"
click at [102, 768] on div "X" at bounding box center [94, 779] width 51 height 46
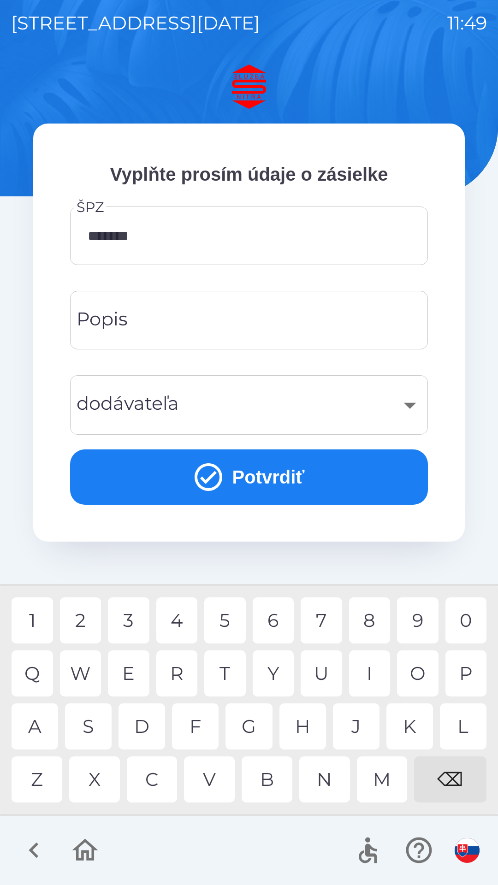
click at [244, 400] on div "​" at bounding box center [248, 404] width 335 height 37
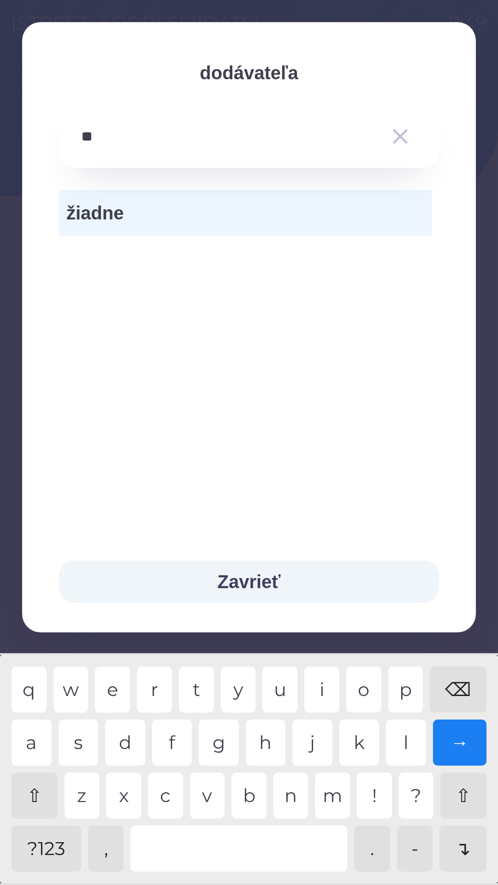
click at [287, 685] on div "u" at bounding box center [279, 689] width 35 height 46
click at [214, 785] on div "v" at bounding box center [207, 795] width 35 height 46
click at [288, 794] on div "n" at bounding box center [290, 795] width 35 height 46
click at [250, 793] on div "b" at bounding box center [248, 795] width 35 height 46
click at [118, 682] on div "e" at bounding box center [112, 689] width 35 height 46
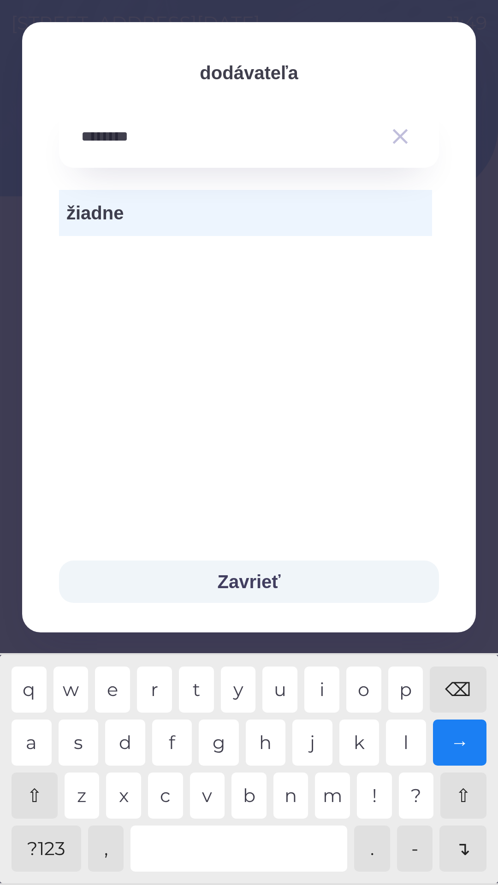
type input "*********"
click at [355, 735] on div "k" at bounding box center [359, 742] width 40 height 46
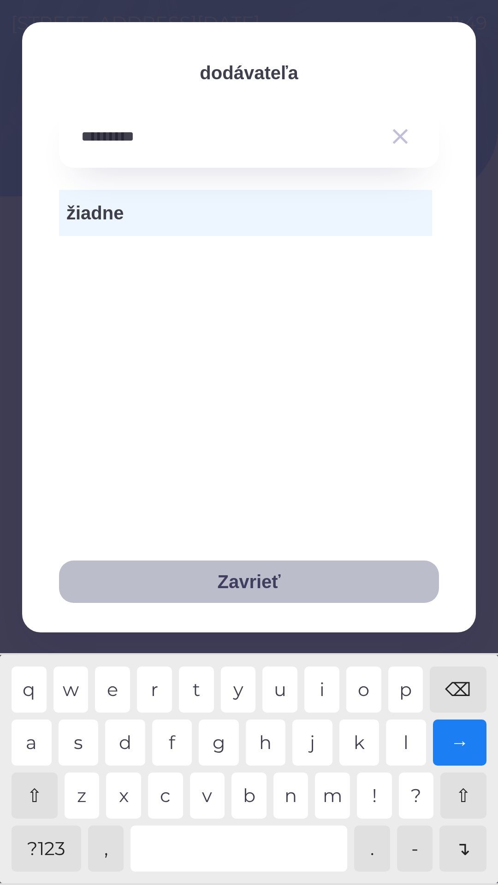
click at [284, 576] on button "Zavrieť" at bounding box center [249, 581] width 380 height 42
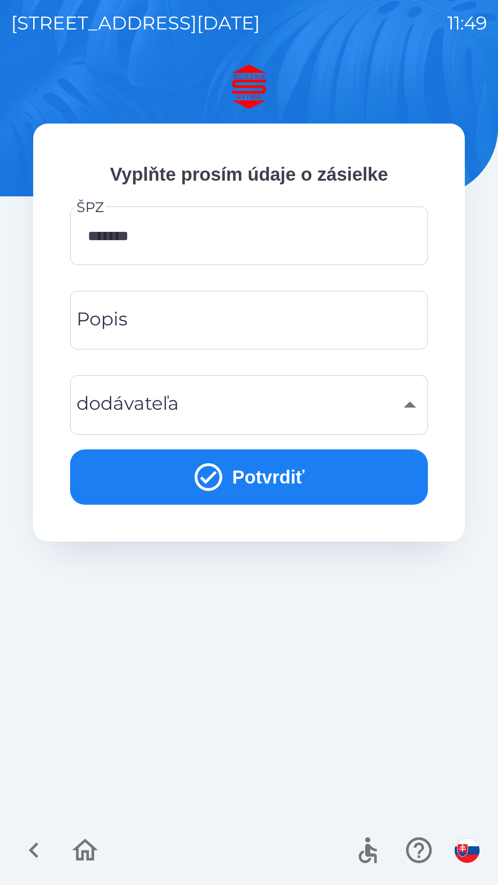
click at [285, 478] on button "Potvrdiť" at bounding box center [249, 476] width 358 height 55
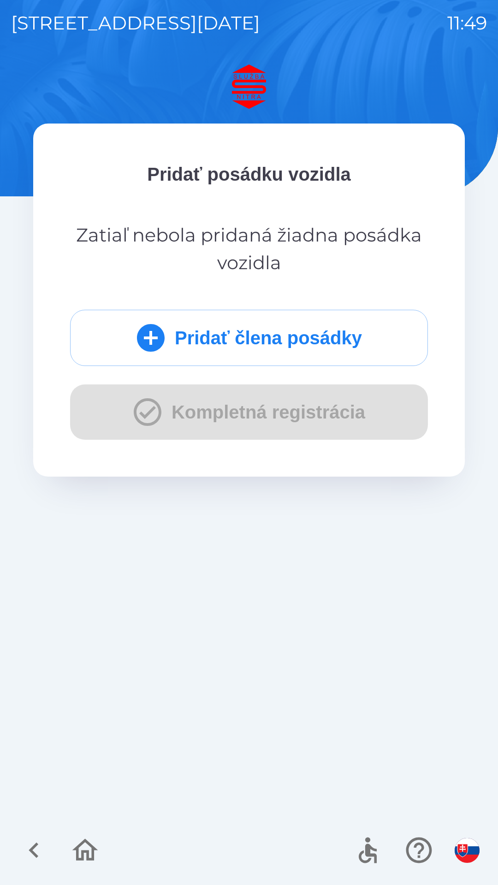
click at [290, 333] on button "Pridať člena posádky" at bounding box center [249, 338] width 358 height 56
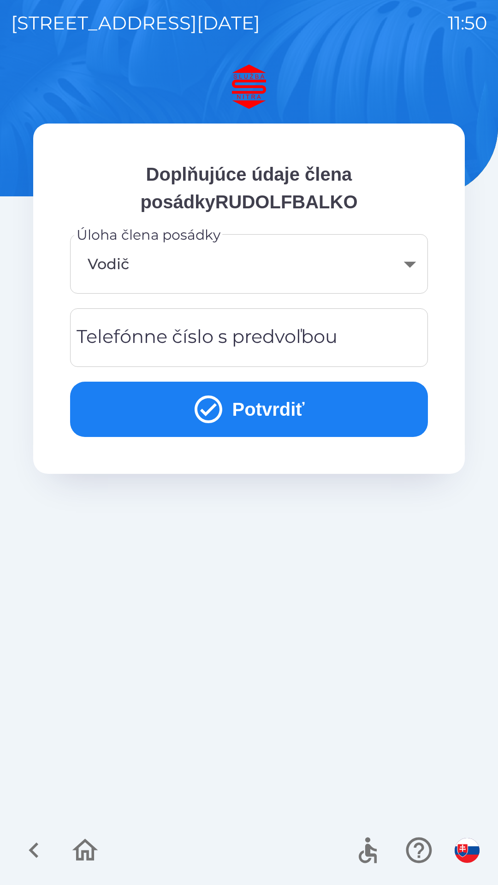
click at [266, 264] on body "[STREET_ADDRESS][DATE] 11:50 Doplňujúce údaje člena posádkyRUDOLFBALKO Úloha čl…" at bounding box center [249, 442] width 498 height 885
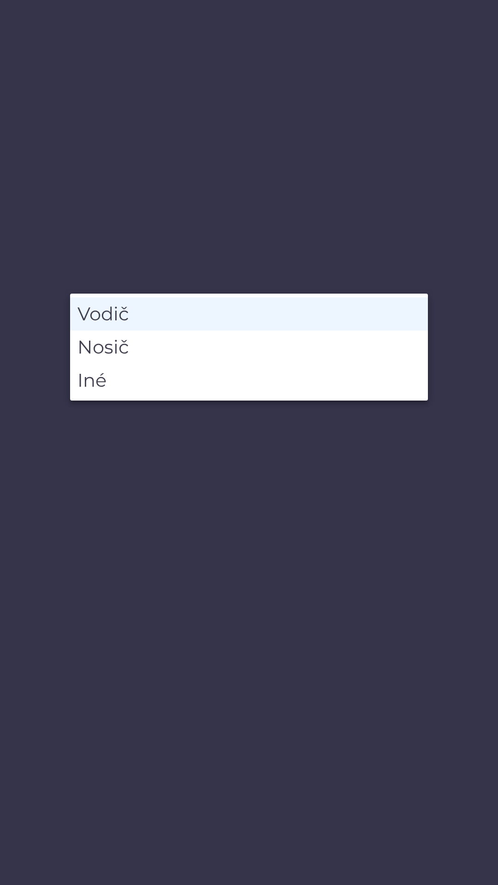
click at [210, 311] on li "Vodič" at bounding box center [249, 313] width 358 height 33
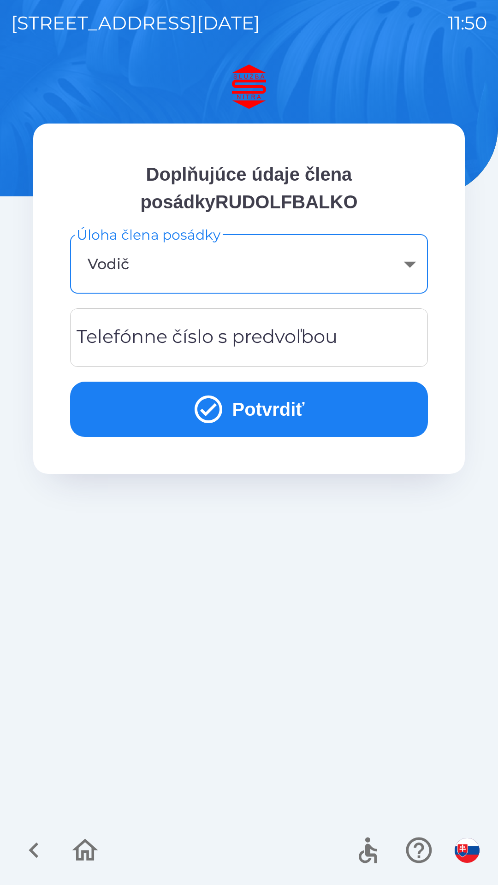
click at [236, 327] on div "Telefónne číslo s predvoľbou Telefónne číslo s predvoľbou" at bounding box center [249, 337] width 358 height 59
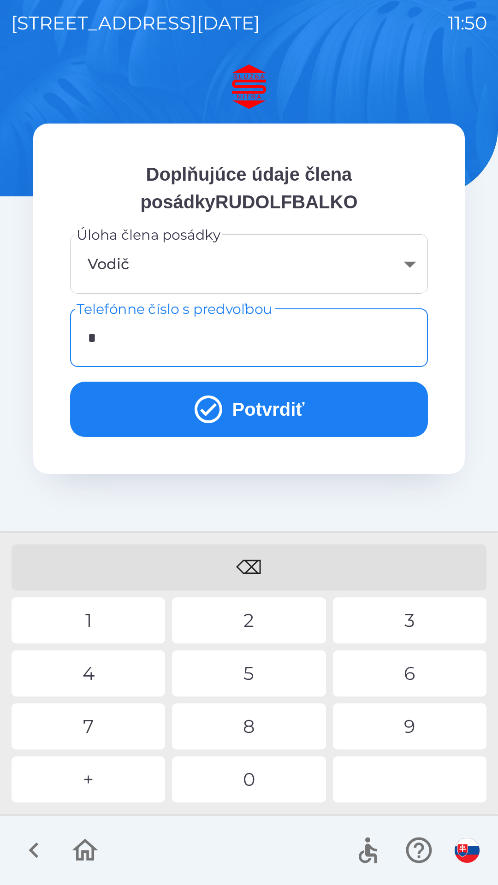
click at [257, 777] on div "0" at bounding box center [248, 779] width 153 height 46
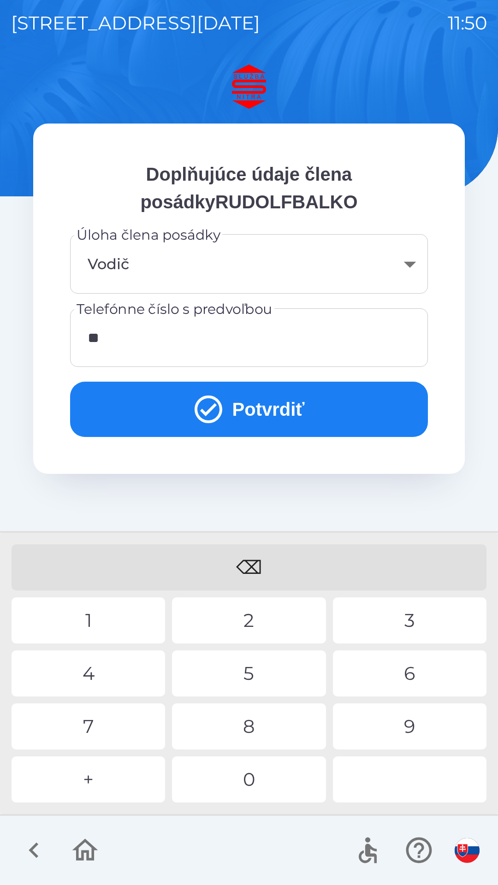
click at [380, 722] on div "9" at bounding box center [409, 726] width 153 height 46
click at [113, 667] on div "4" at bounding box center [88, 673] width 153 height 46
click at [398, 727] on div "9" at bounding box center [409, 726] width 153 height 46
click at [246, 618] on div "2" at bounding box center [248, 620] width 153 height 46
click at [408, 727] on div "9" at bounding box center [409, 726] width 153 height 46
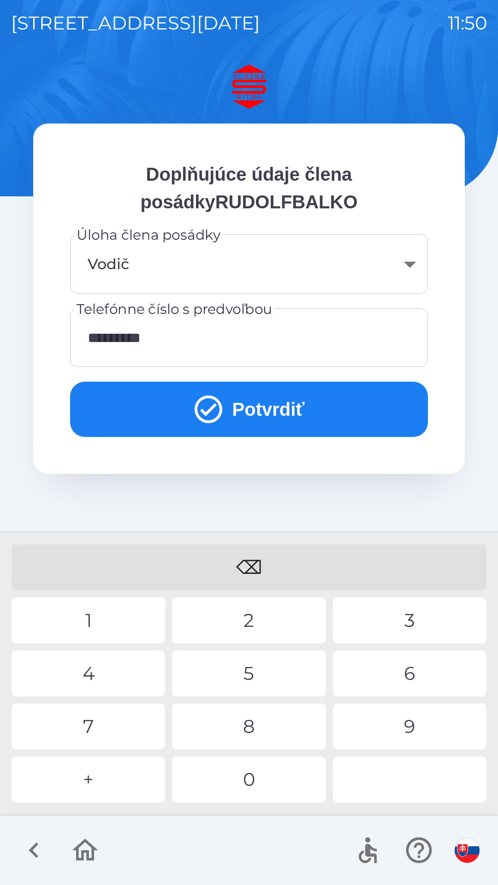
type input "**********"
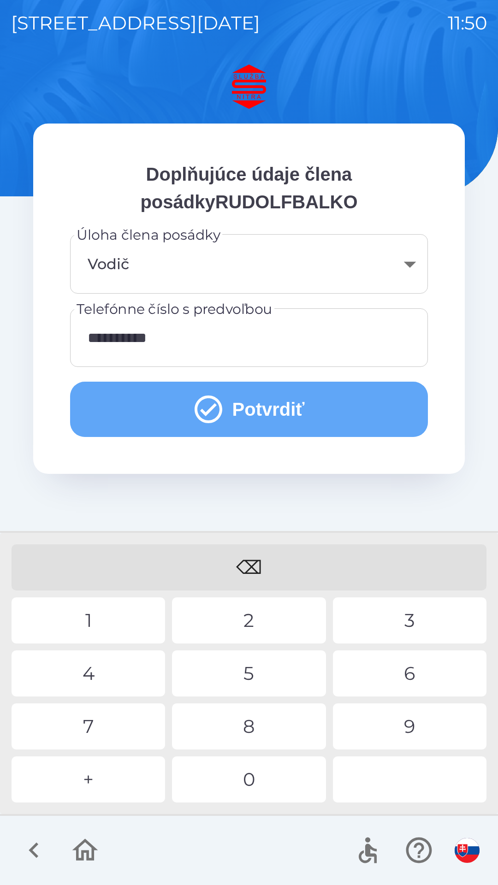
click at [245, 404] on button "Potvrdiť" at bounding box center [249, 409] width 358 height 55
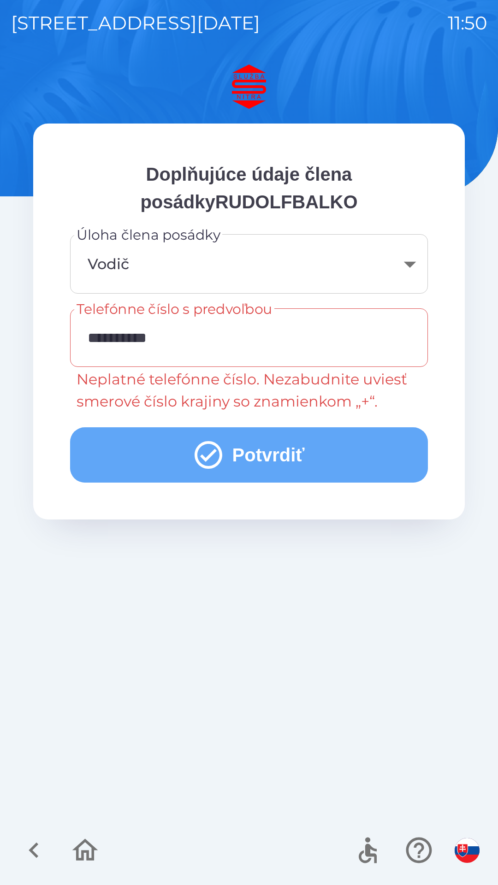
click at [241, 451] on button "Potvrdiť" at bounding box center [249, 454] width 358 height 55
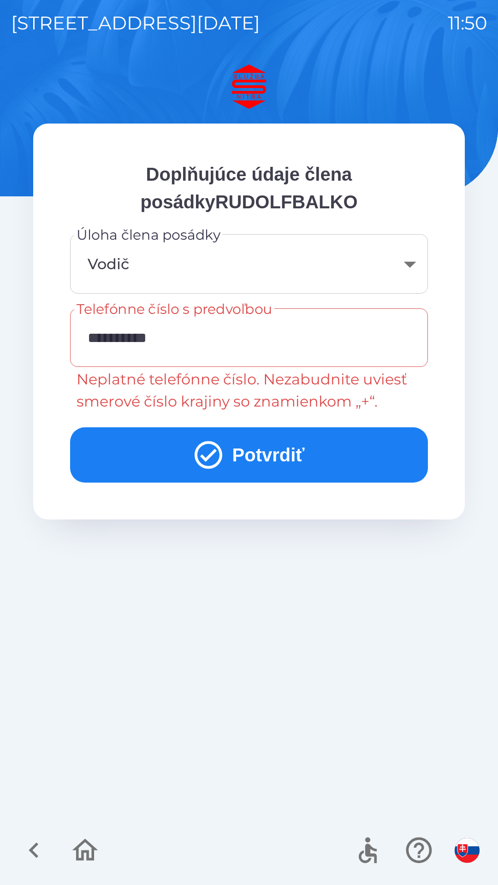
click at [36, 849] on icon "button" at bounding box center [33, 850] width 31 height 31
